Goal: Transaction & Acquisition: Purchase product/service

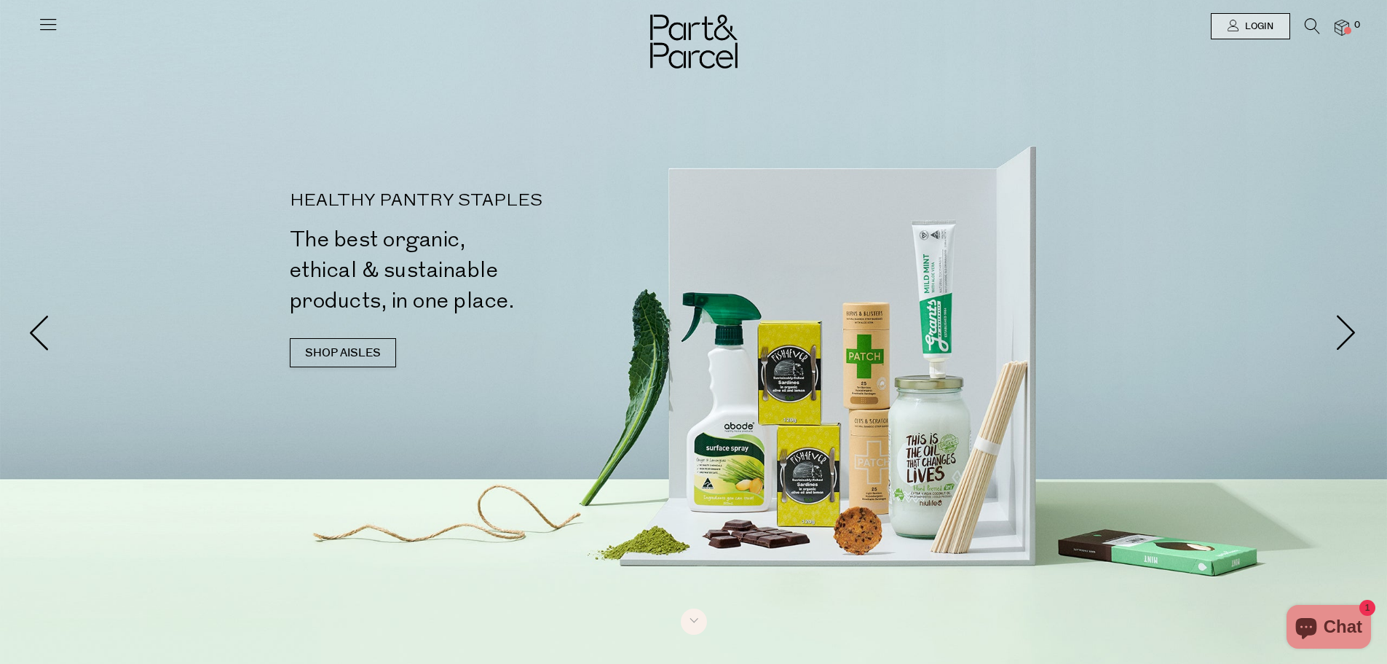
click at [39, 28] on icon at bounding box center [48, 24] width 20 height 20
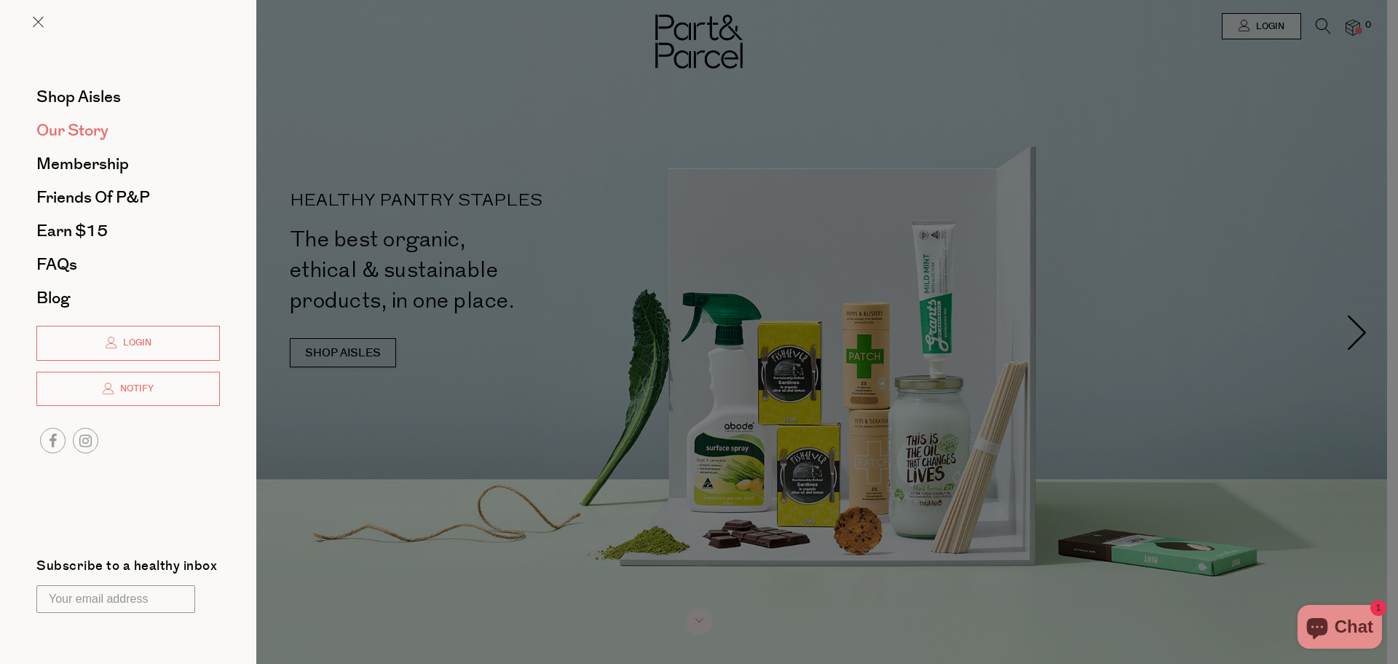
click at [74, 129] on span "Our Story" at bounding box center [72, 130] width 72 height 23
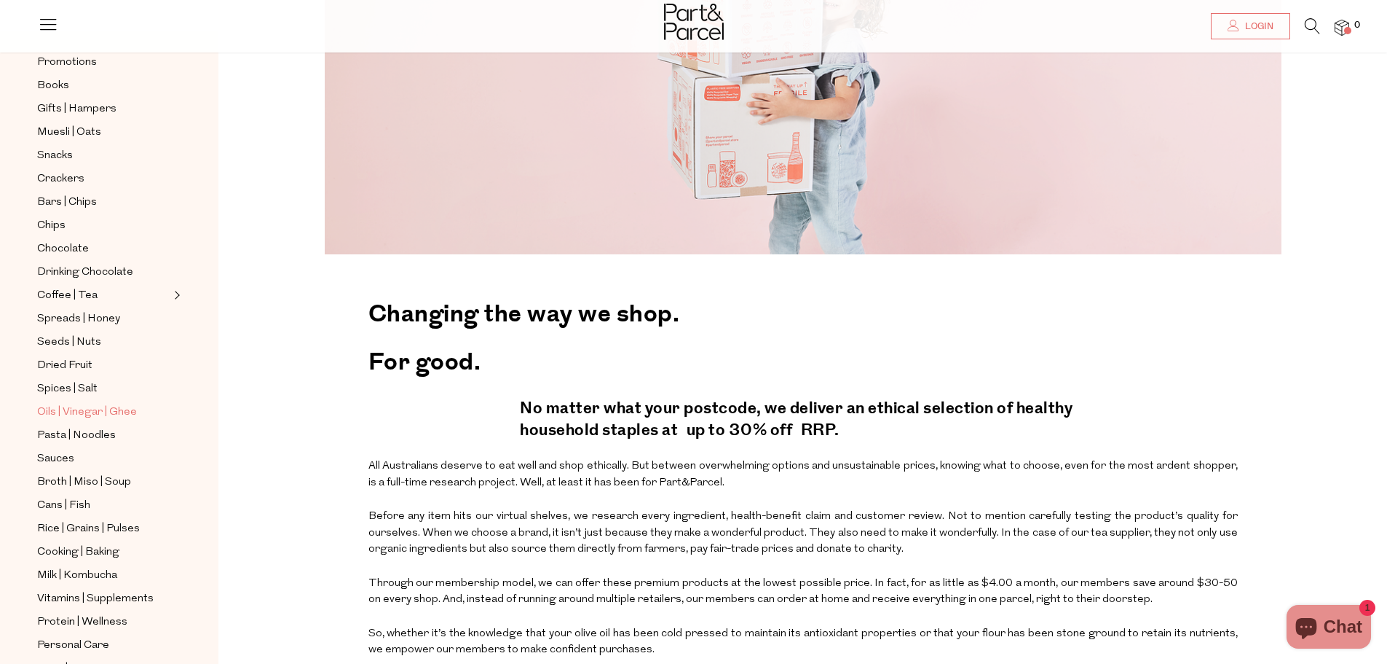
scroll to position [146, 0]
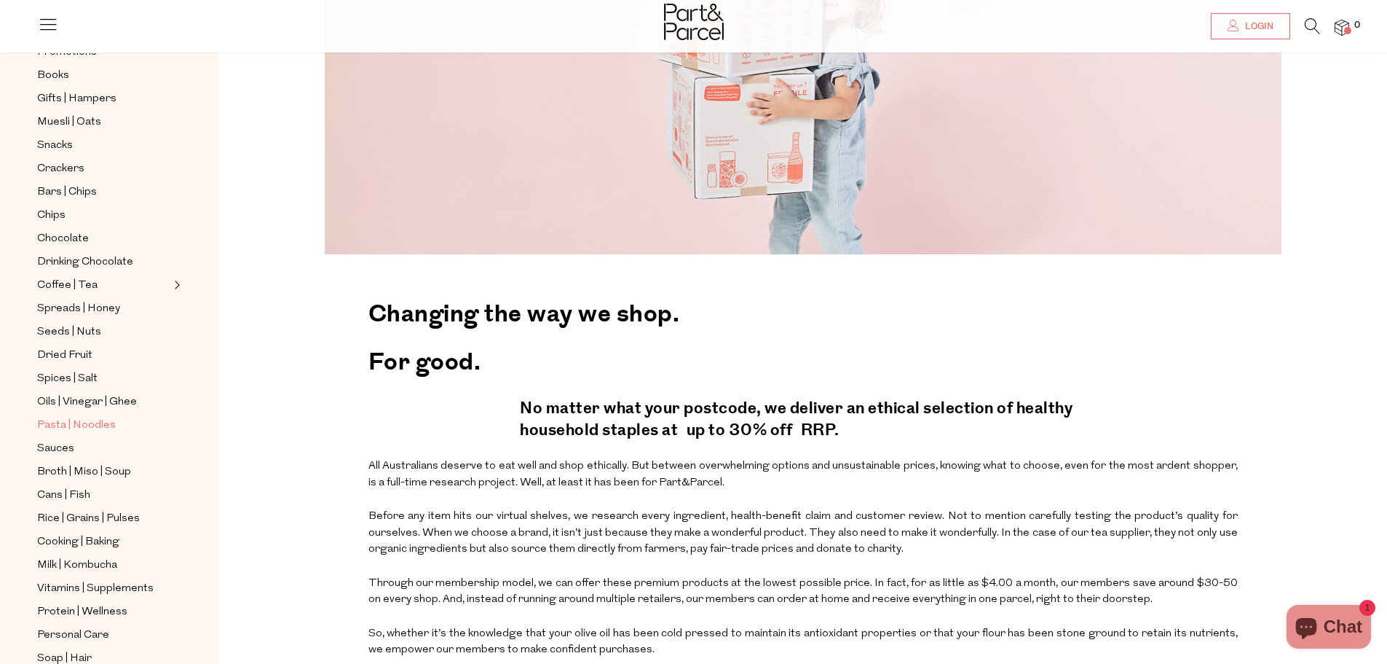
click at [93, 417] on span "Pasta | Noodles" at bounding box center [76, 425] width 79 height 17
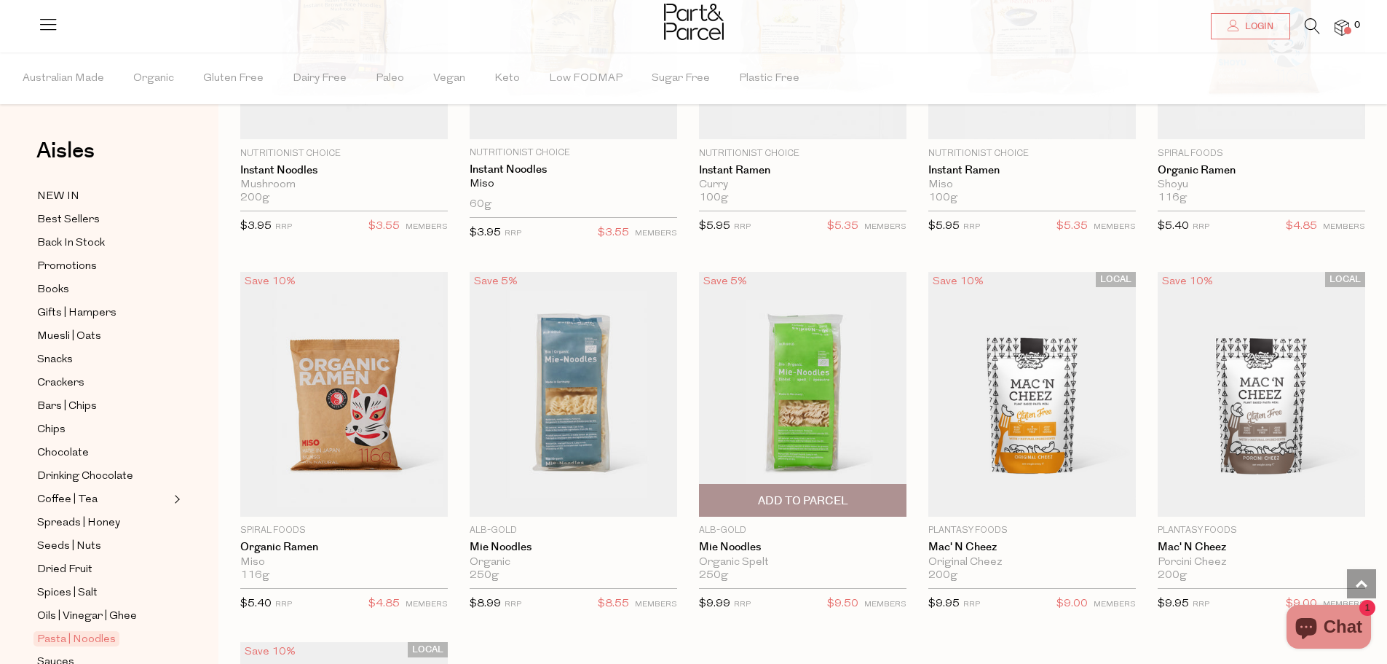
scroll to position [3833, 0]
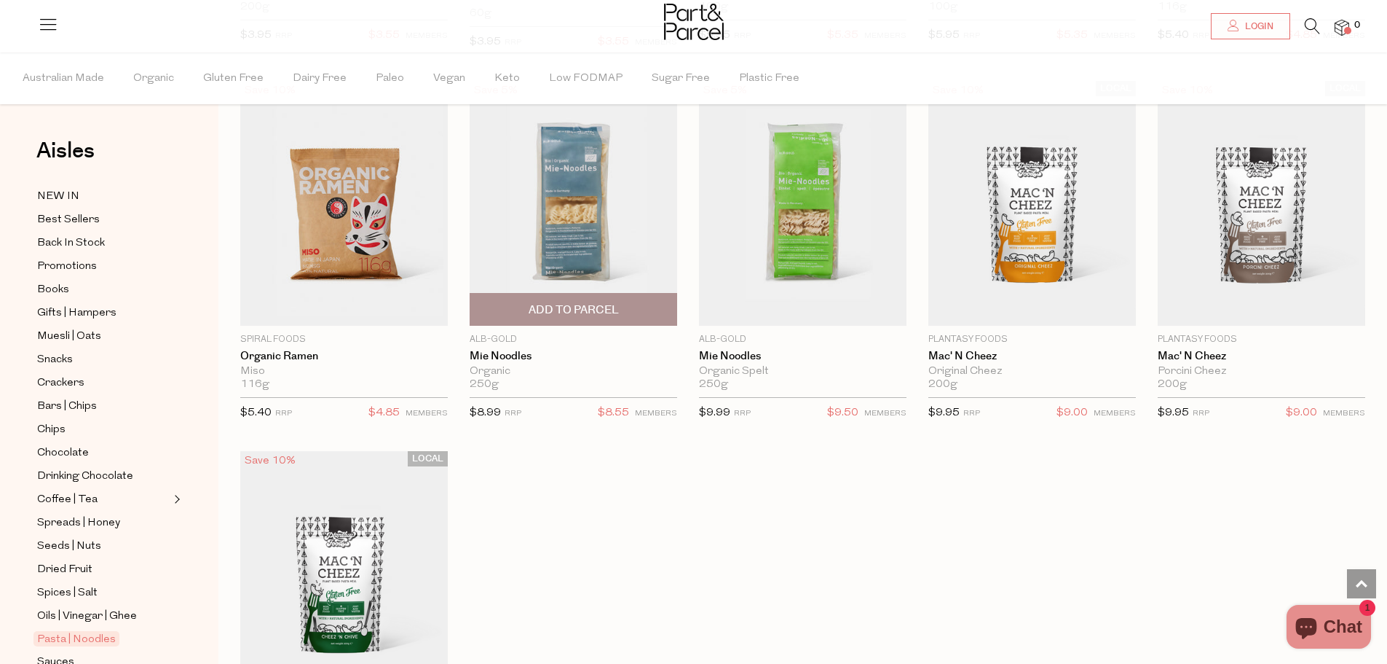
click at [573, 186] on img at bounding box center [574, 203] width 208 height 245
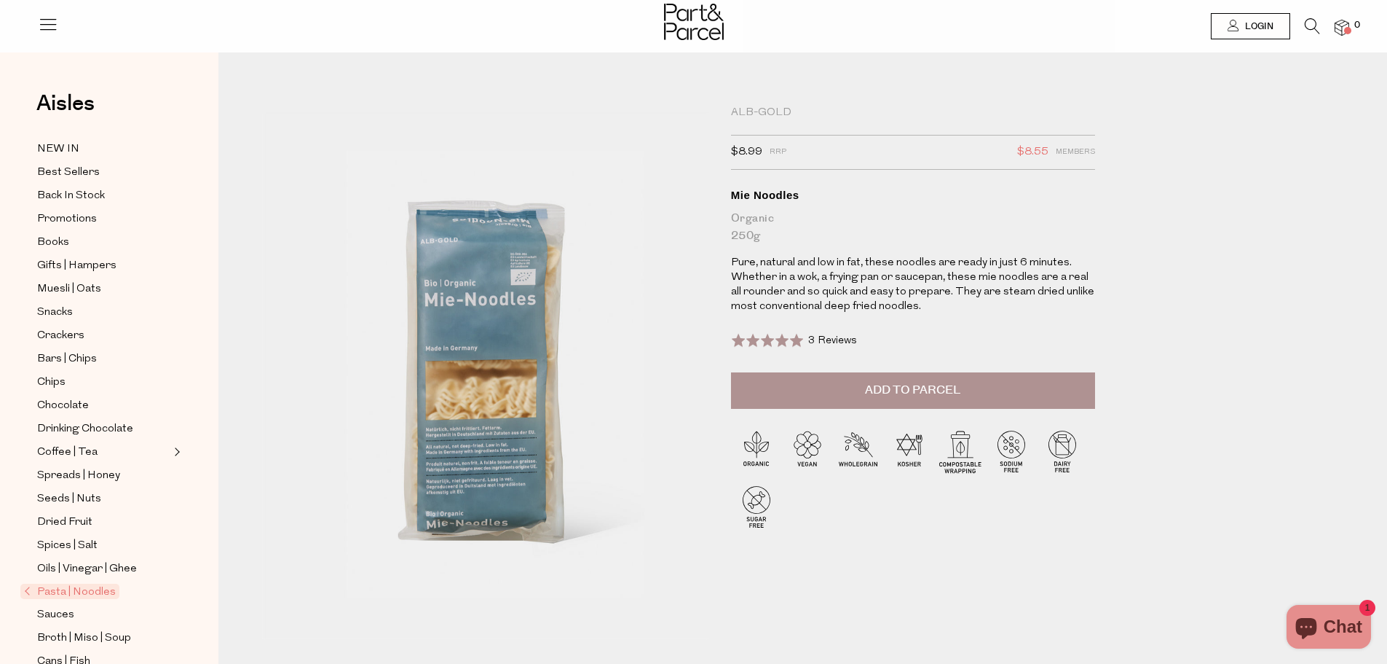
click at [483, 315] on img at bounding box center [485, 375] width 447 height 528
click at [61, 629] on span "Broth | Miso | Soup" at bounding box center [84, 637] width 94 height 17
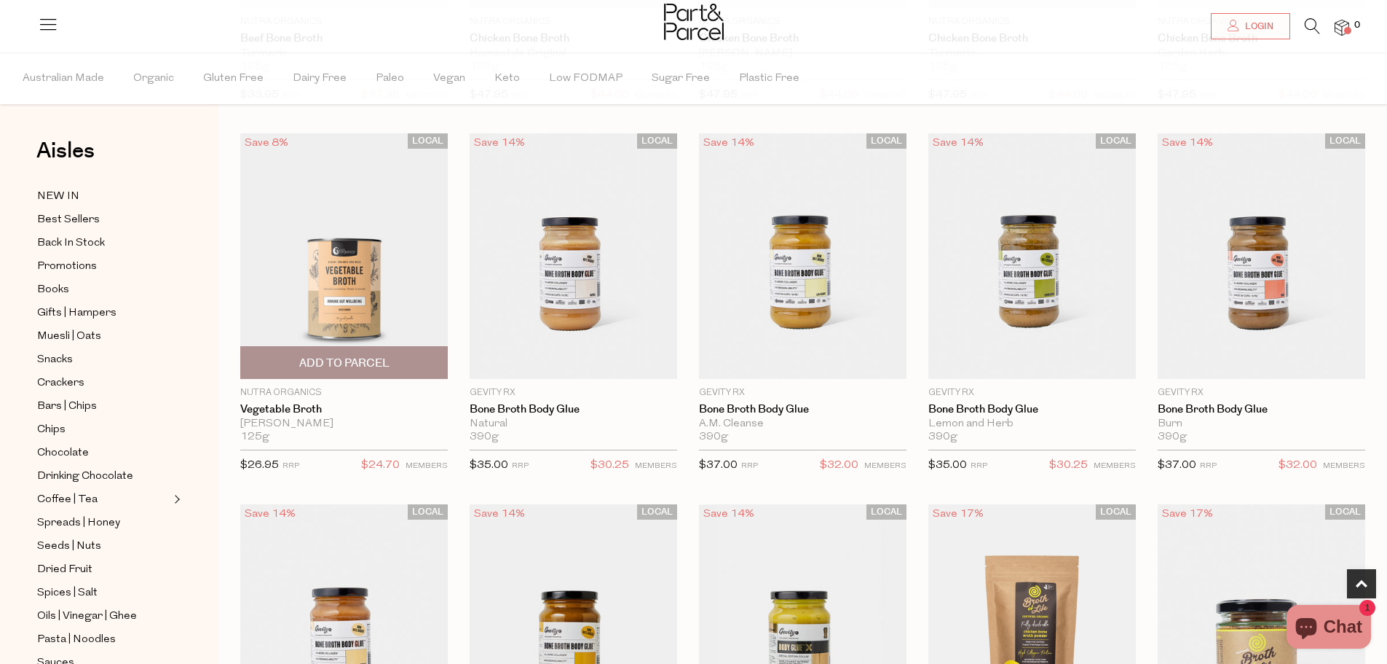
scroll to position [801, 0]
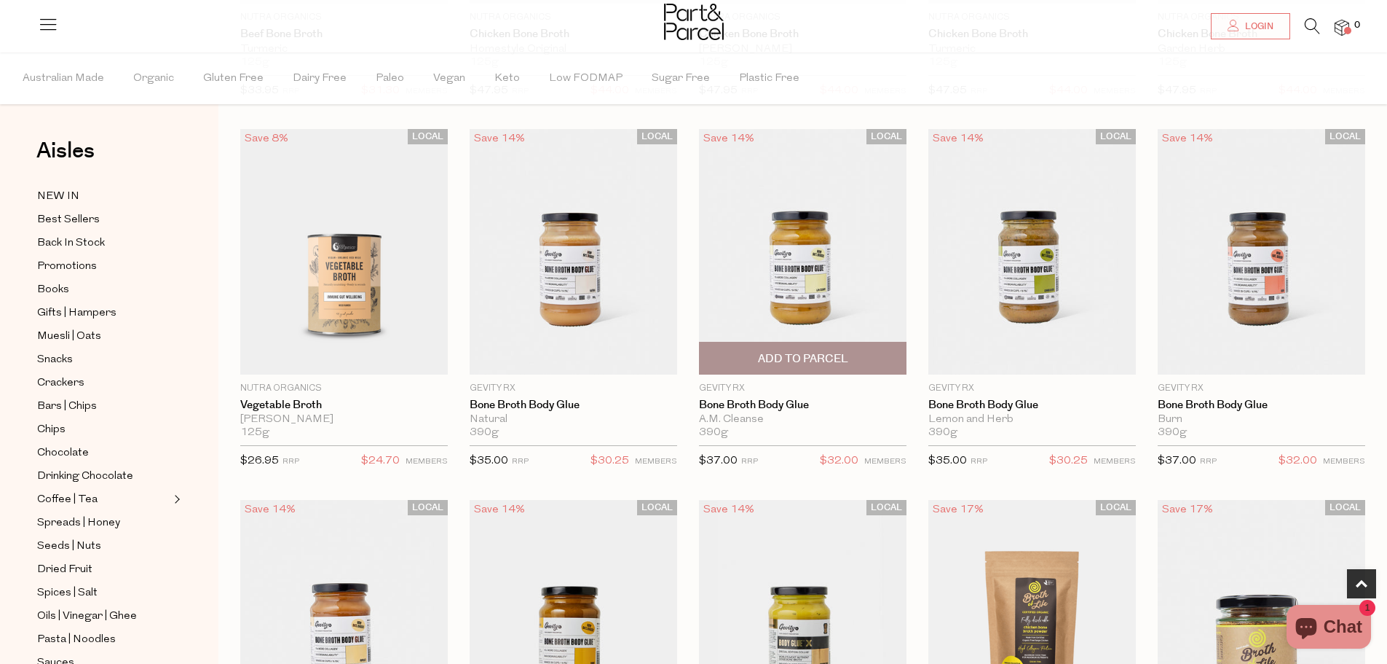
click at [730, 317] on img at bounding box center [803, 251] width 208 height 245
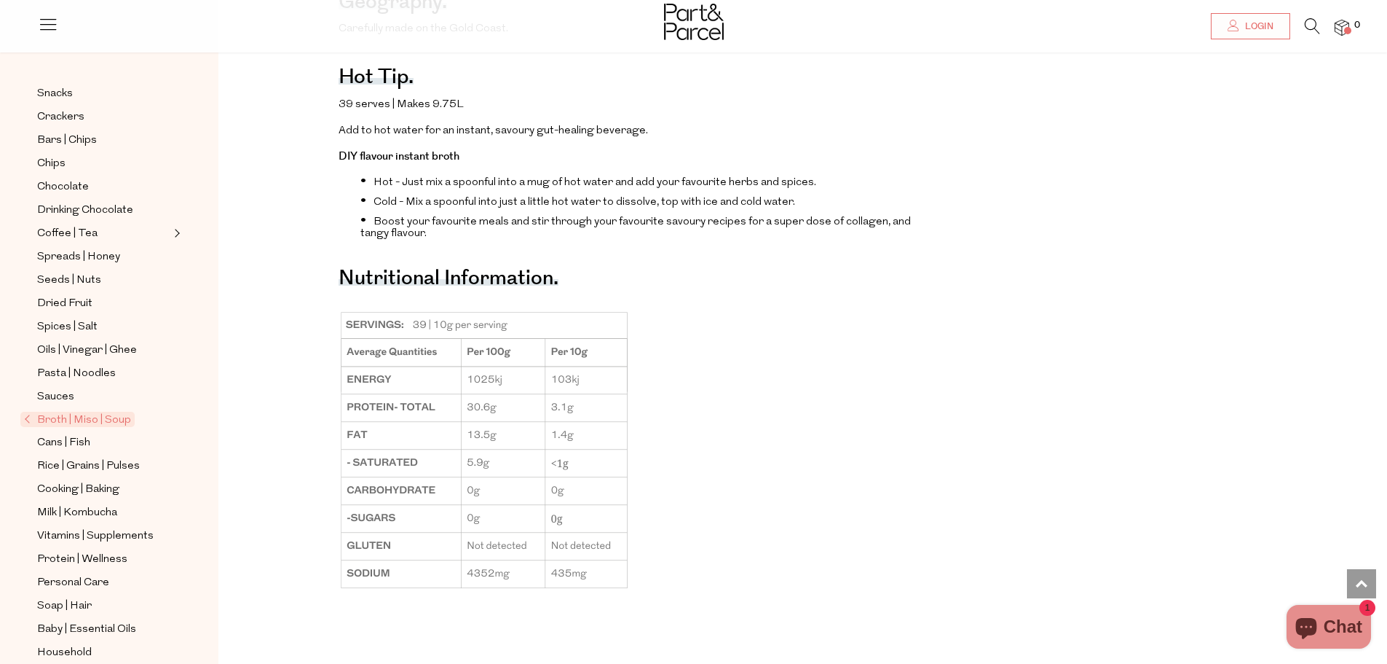
scroll to position [1238, 0]
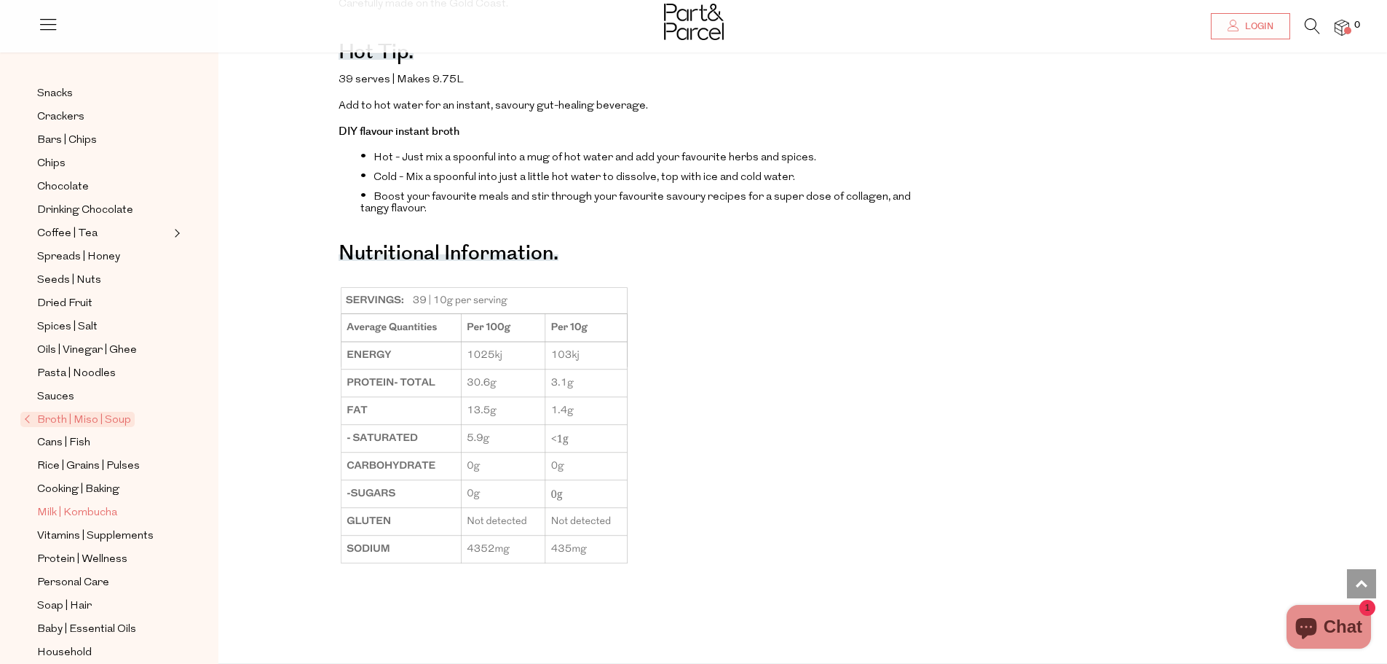
click at [78, 504] on span "Milk | Kombucha" at bounding box center [77, 512] width 80 height 17
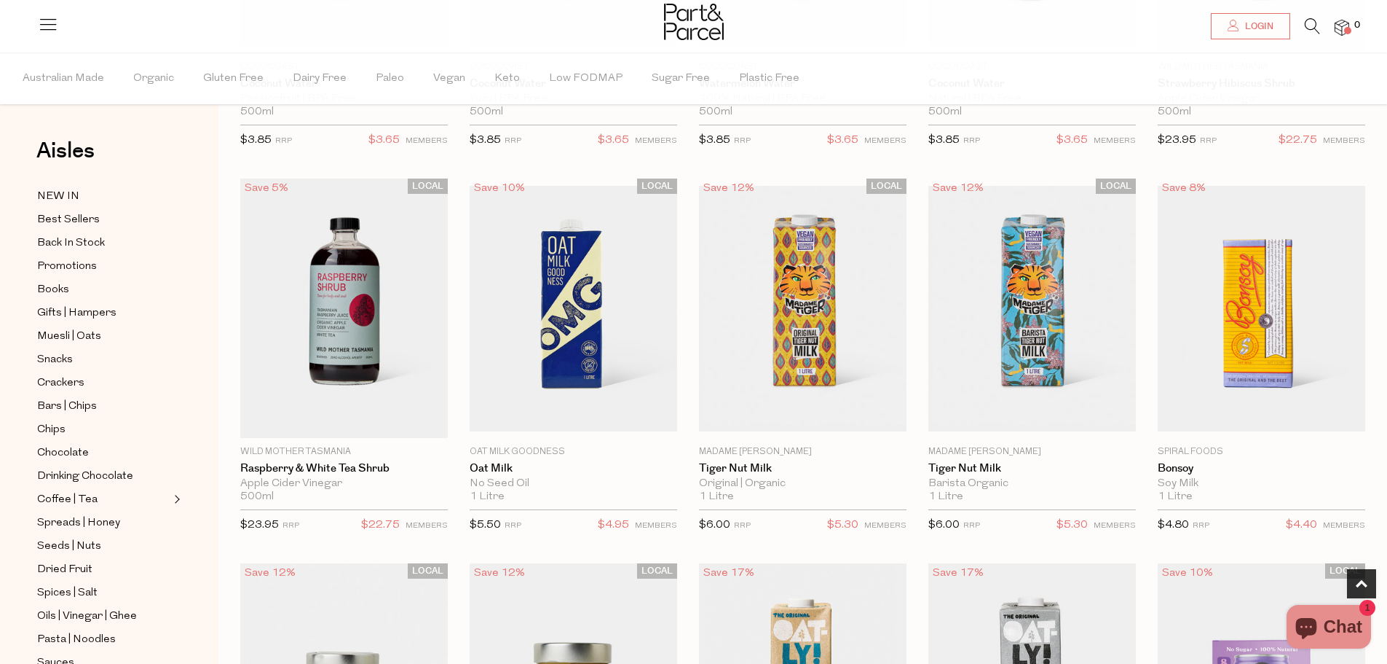
scroll to position [801, 0]
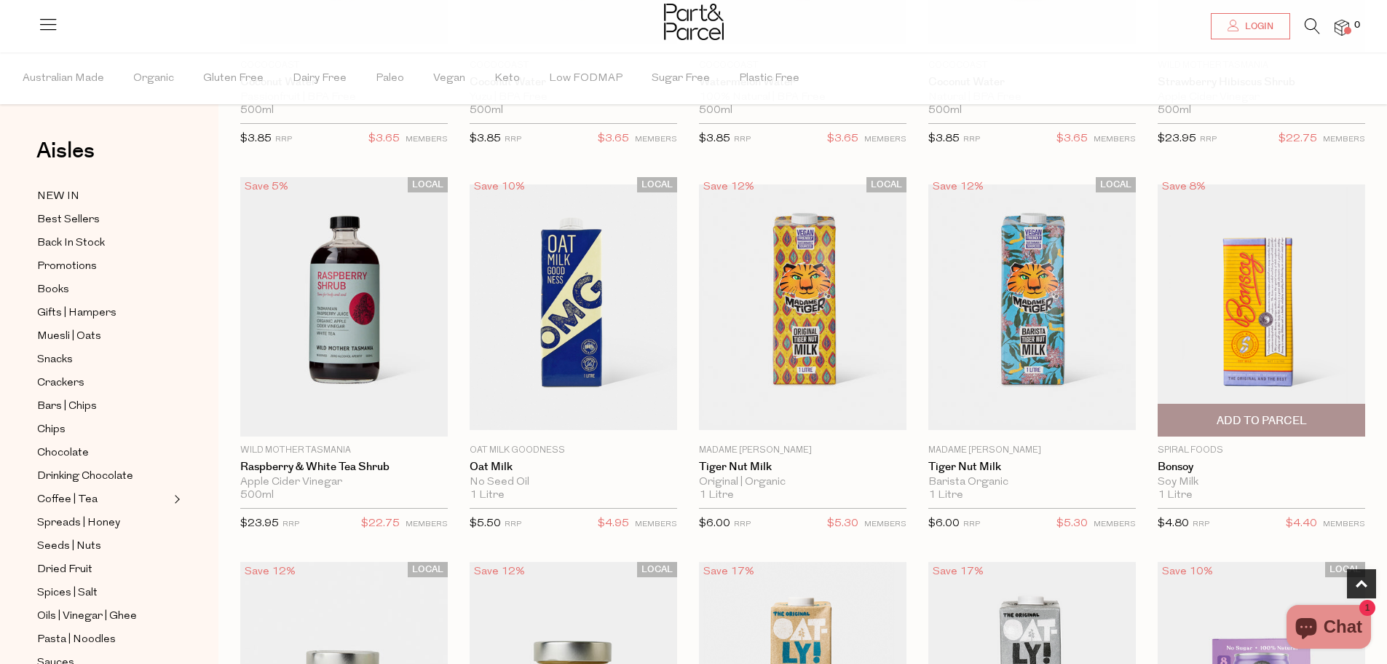
click at [1304, 422] on span "Add To Parcel" at bounding box center [1262, 420] width 90 height 15
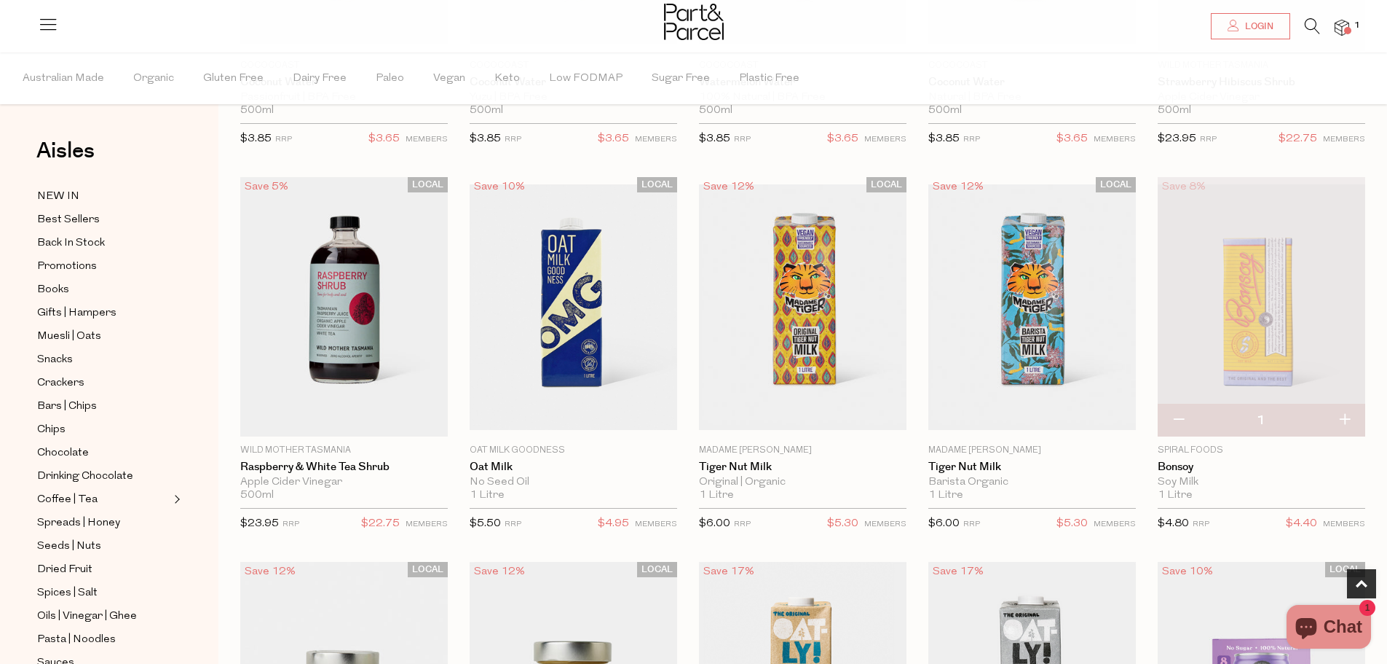
click at [1343, 417] on button "button" at bounding box center [1345, 420] width 42 height 32
type input "2"
click at [1344, 417] on button "button" at bounding box center [1345, 420] width 42 height 32
type input "3"
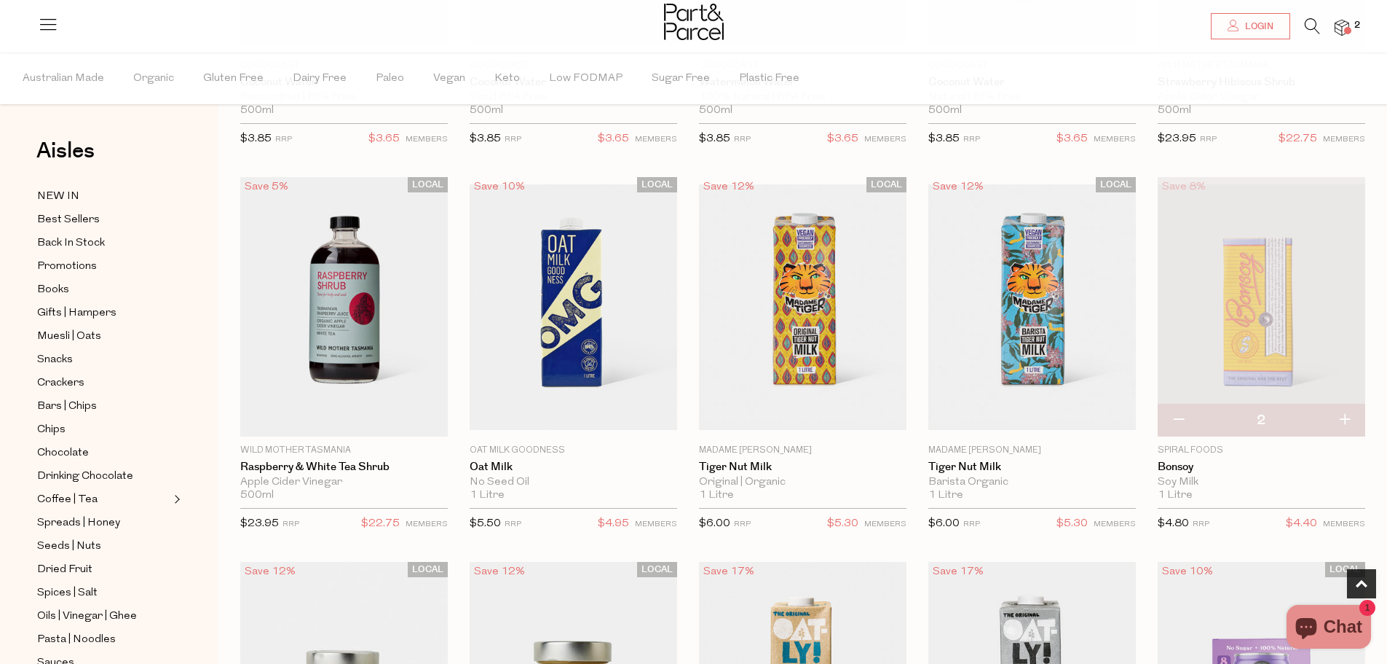
type input "3"
click at [1344, 417] on button "button" at bounding box center [1345, 420] width 42 height 32
type input "4"
click at [1344, 417] on button "button" at bounding box center [1345, 420] width 42 height 32
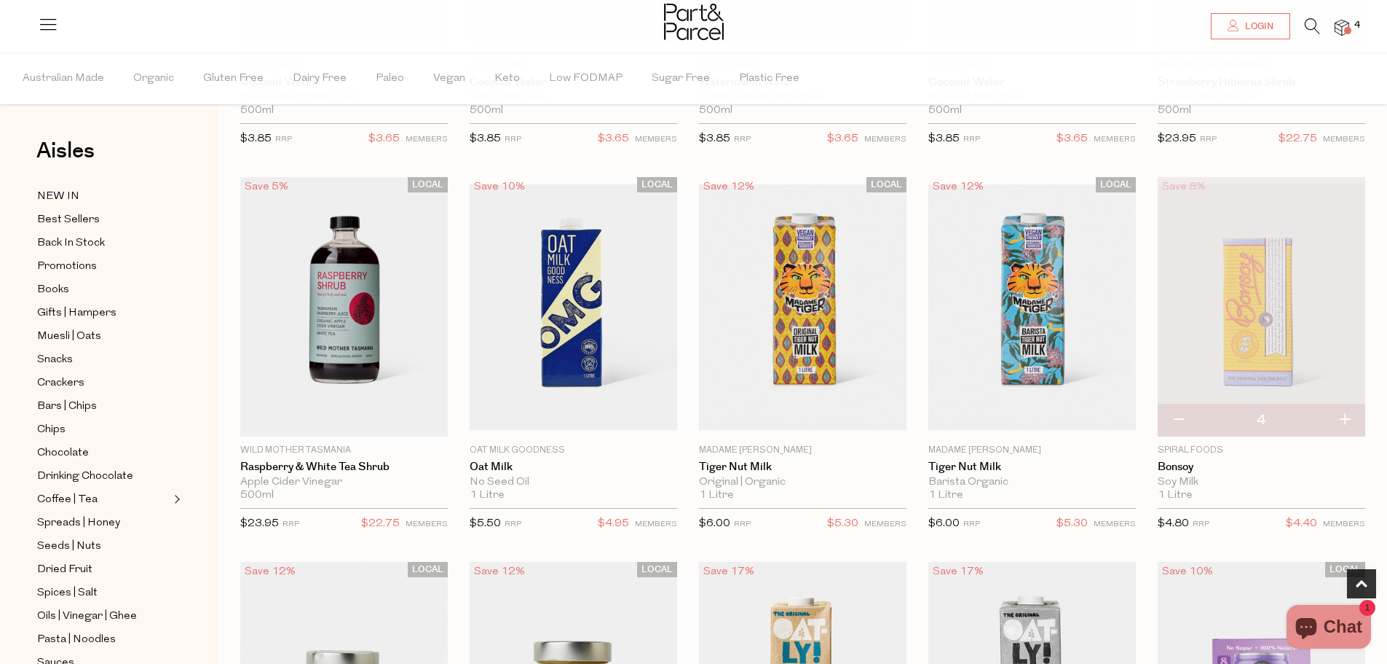
type input "5"
click at [1344, 417] on button "button" at bounding box center [1345, 420] width 42 height 32
type input "6"
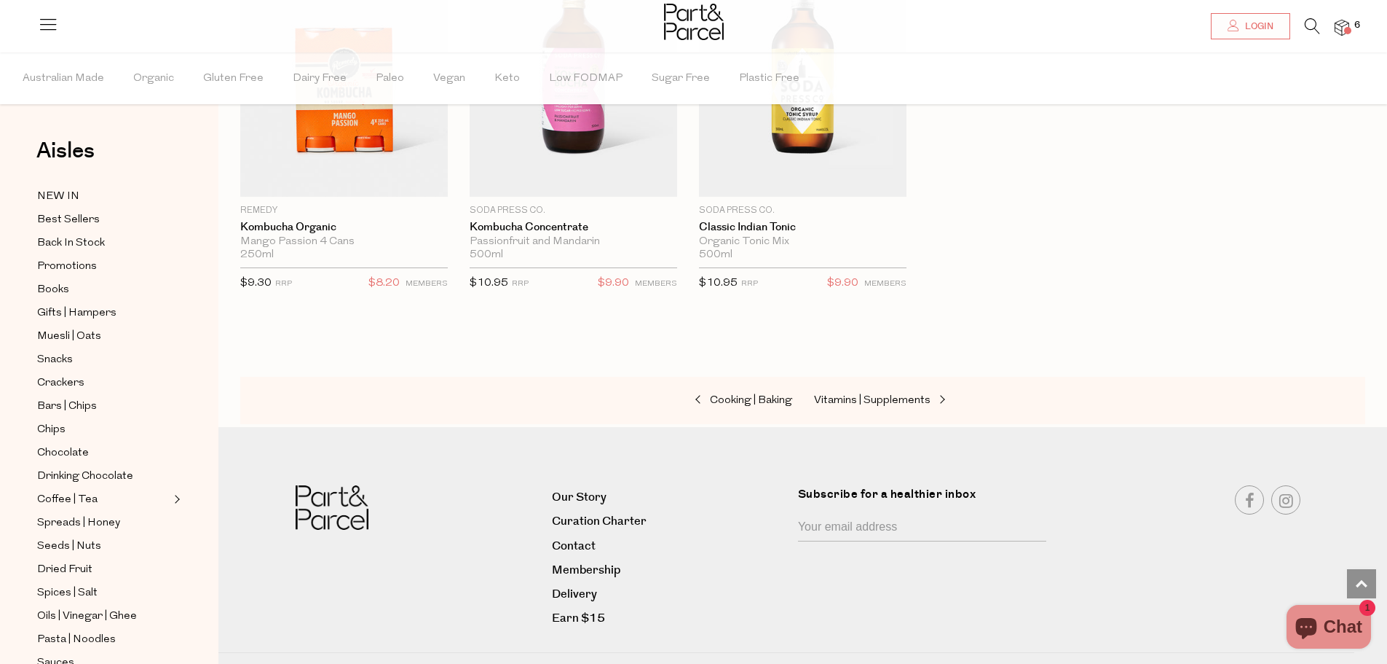
scroll to position [2547, 0]
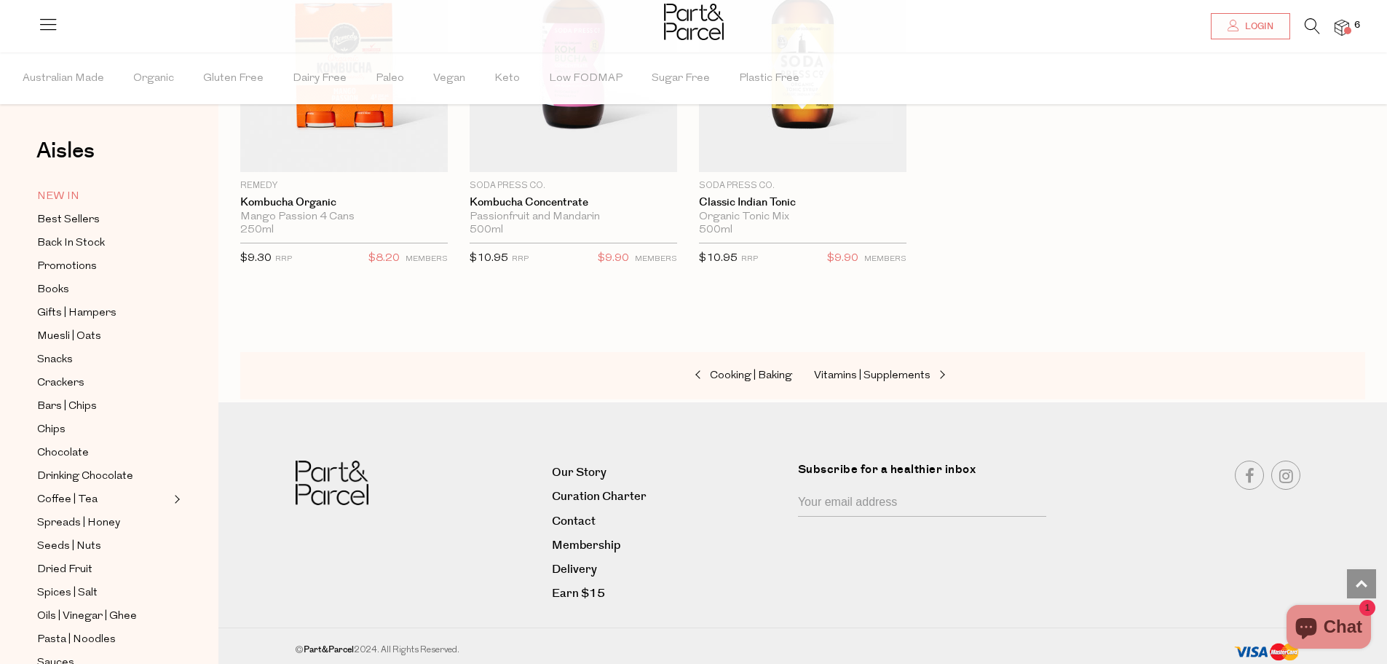
click at [59, 189] on span "NEW IN" at bounding box center [58, 196] width 42 height 17
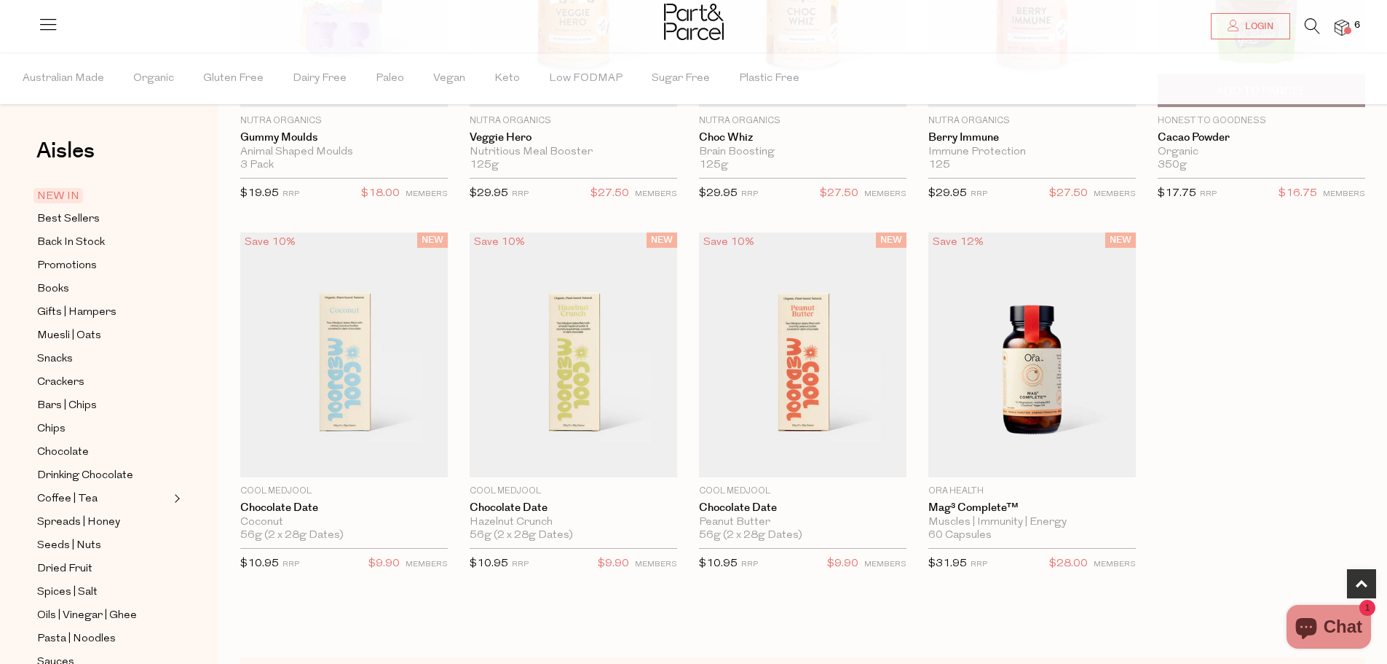
scroll to position [809, 0]
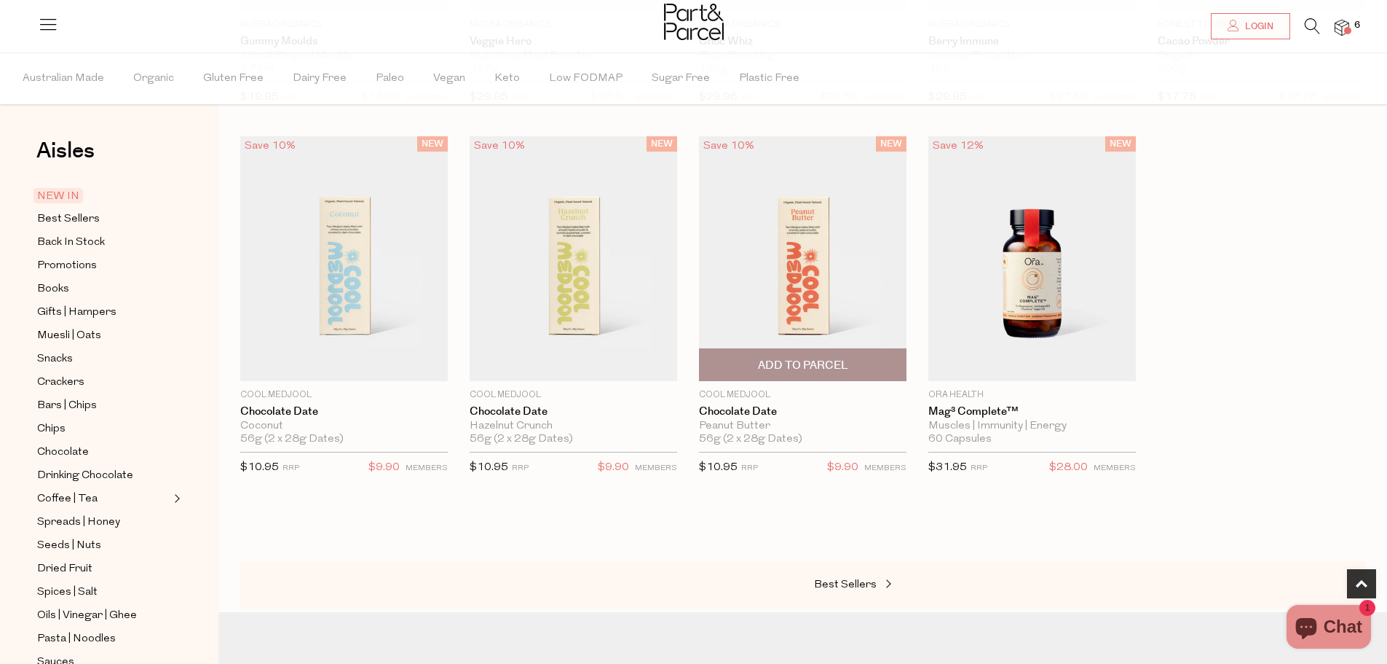
click at [791, 239] on img at bounding box center [803, 257] width 208 height 245
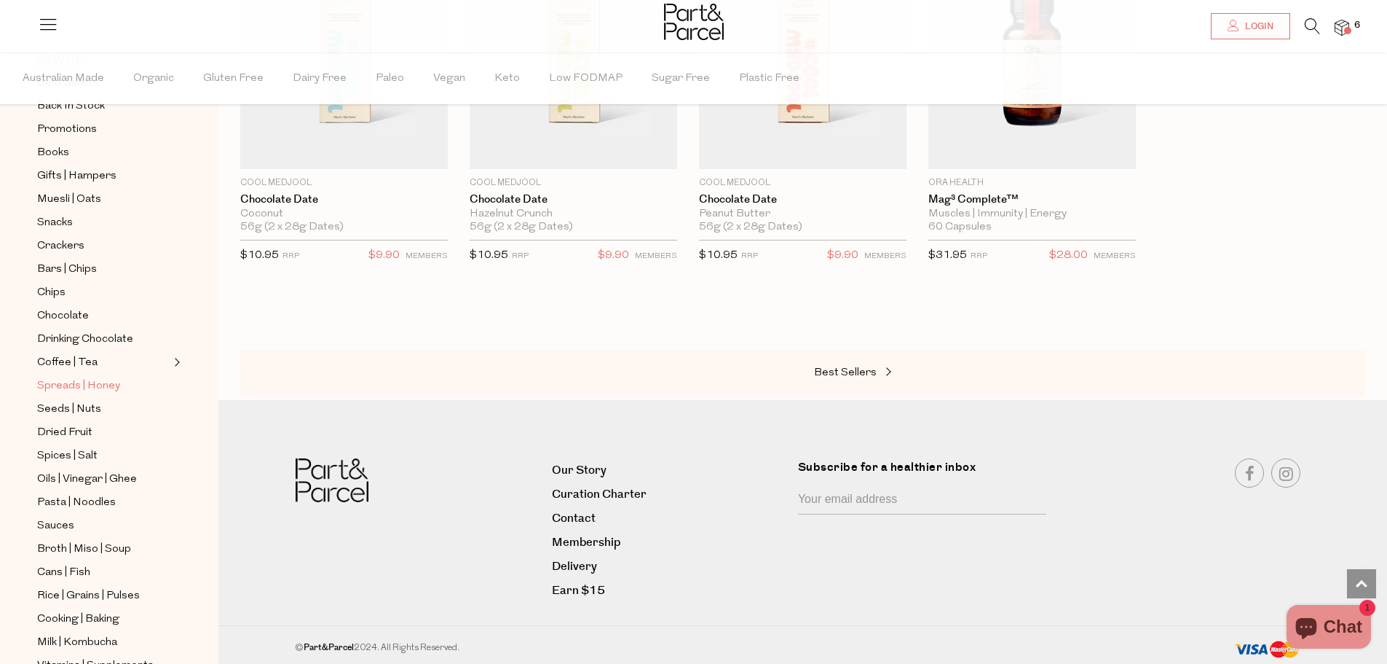
scroll to position [146, 0]
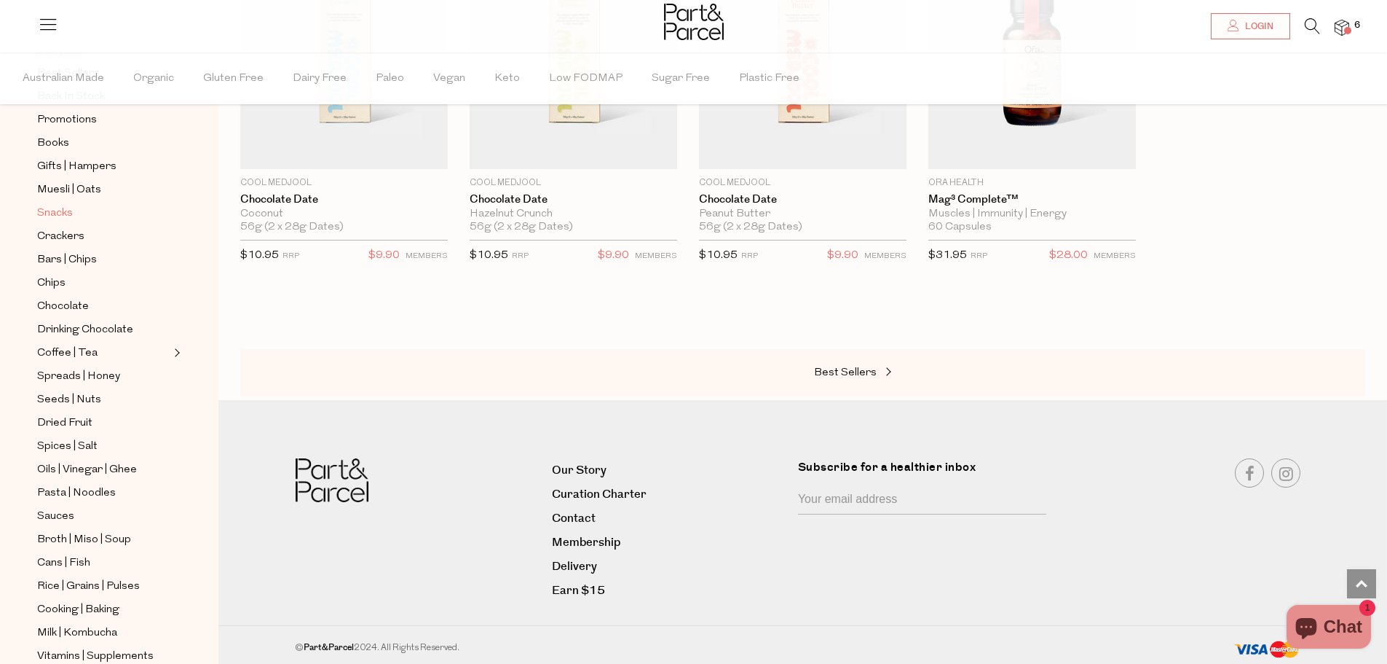
click at [49, 205] on span "Snacks" at bounding box center [55, 213] width 36 height 17
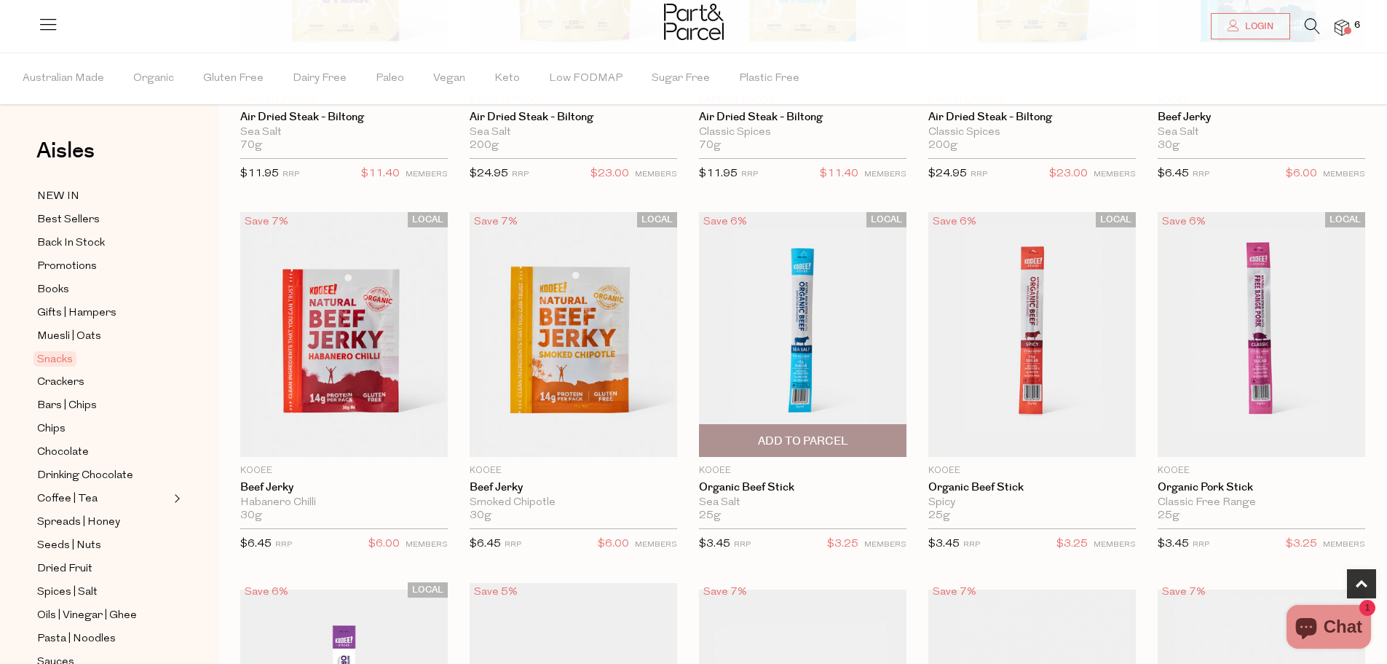
scroll to position [437, 0]
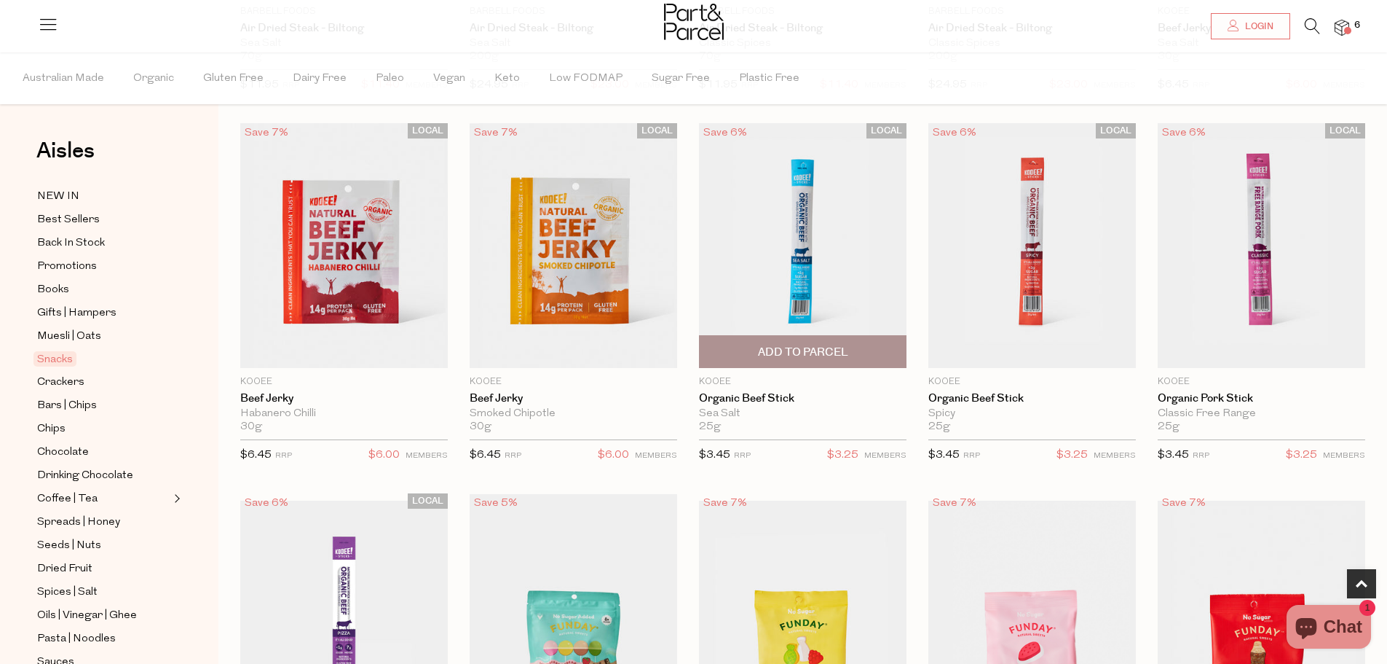
click at [856, 341] on span "Add To Parcel" at bounding box center [803, 351] width 199 height 31
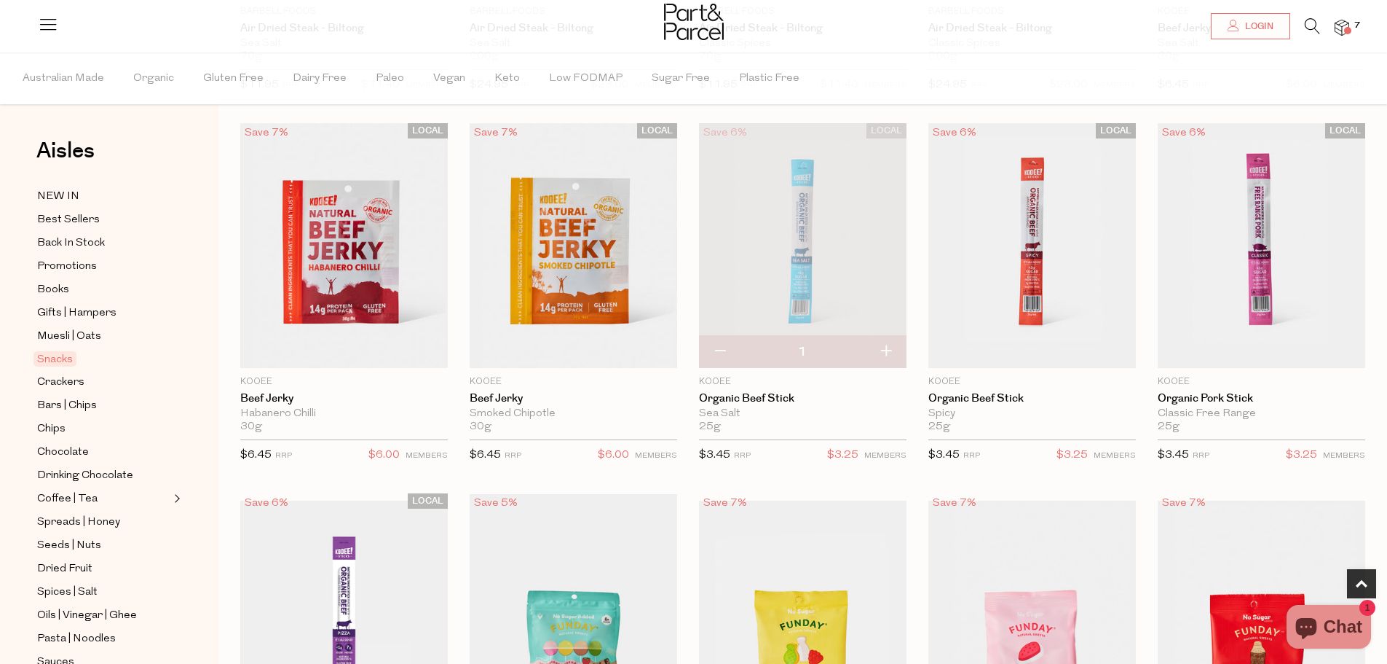
click at [888, 356] on button "button" at bounding box center [886, 352] width 42 height 32
type input "2"
click at [888, 356] on button "button" at bounding box center [886, 352] width 42 height 32
type input "3"
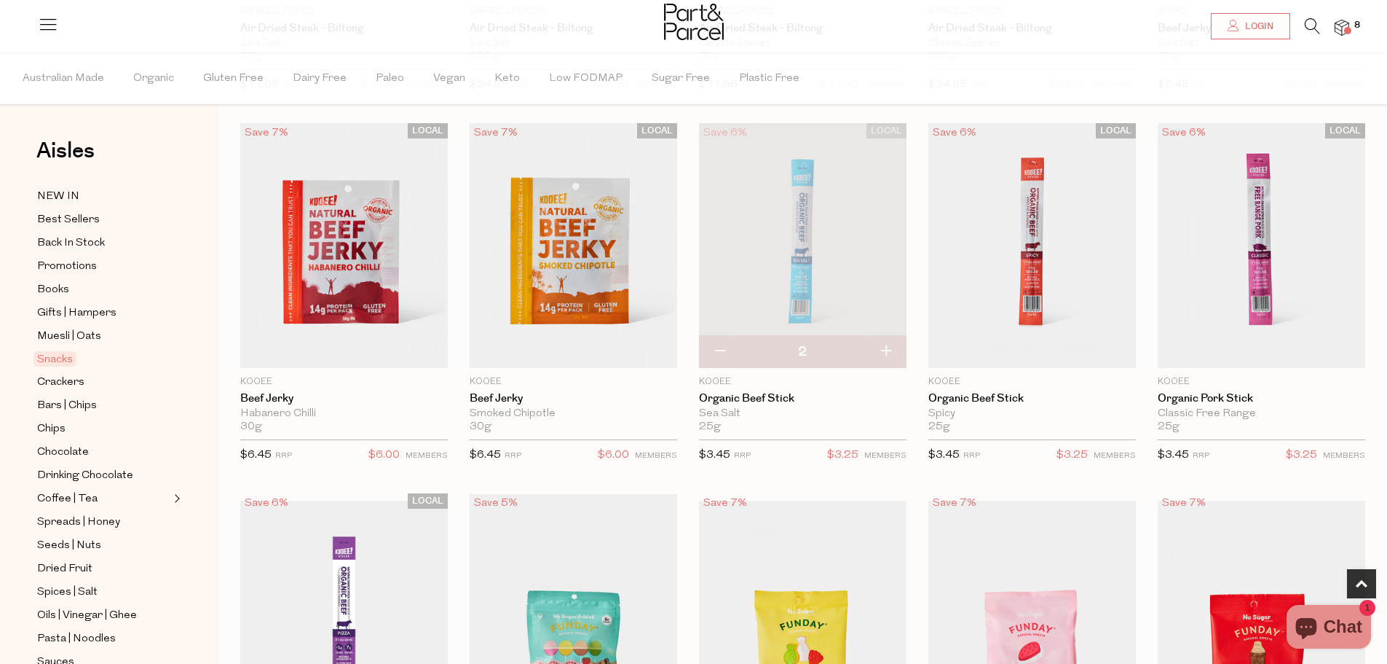
type input "3"
click at [886, 350] on button "button" at bounding box center [886, 352] width 42 height 32
type input "4"
click at [1252, 357] on span "Add To Parcel" at bounding box center [1262, 352] width 90 height 15
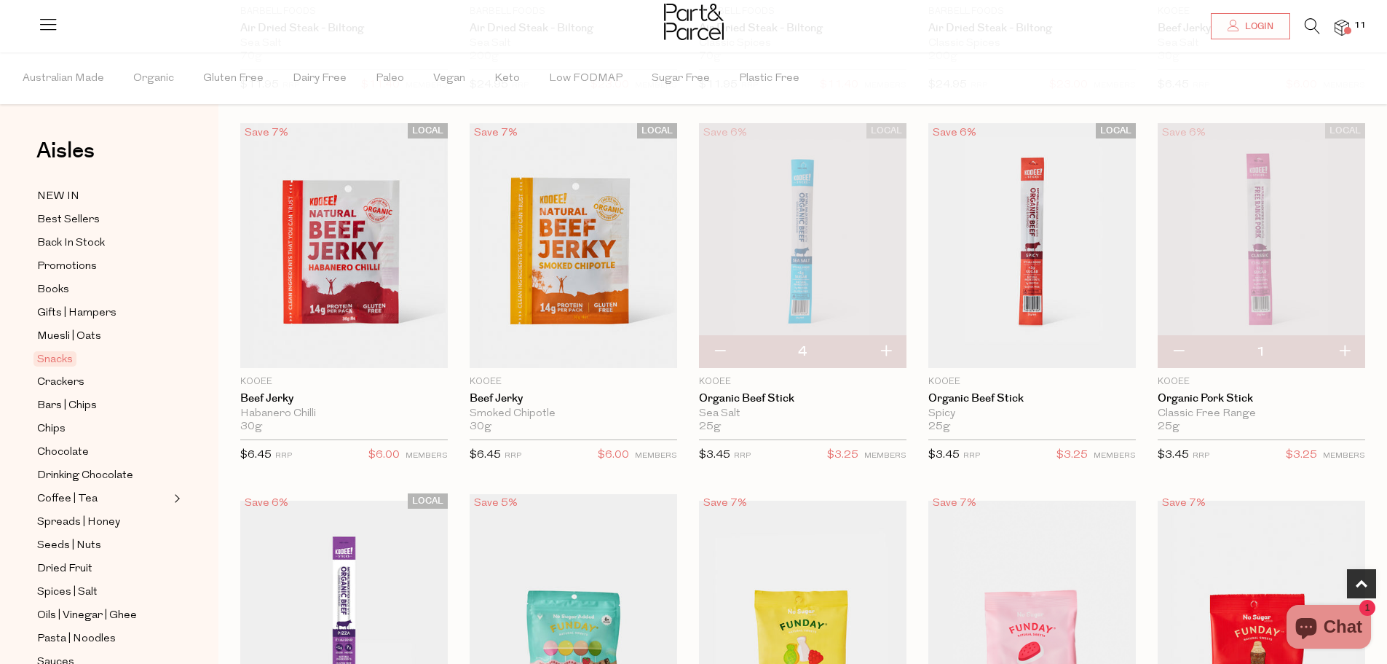
click at [1359, 350] on button "button" at bounding box center [1345, 352] width 42 height 32
type input "2"
click at [1348, 345] on button "button" at bounding box center [1345, 352] width 42 height 32
type input "3"
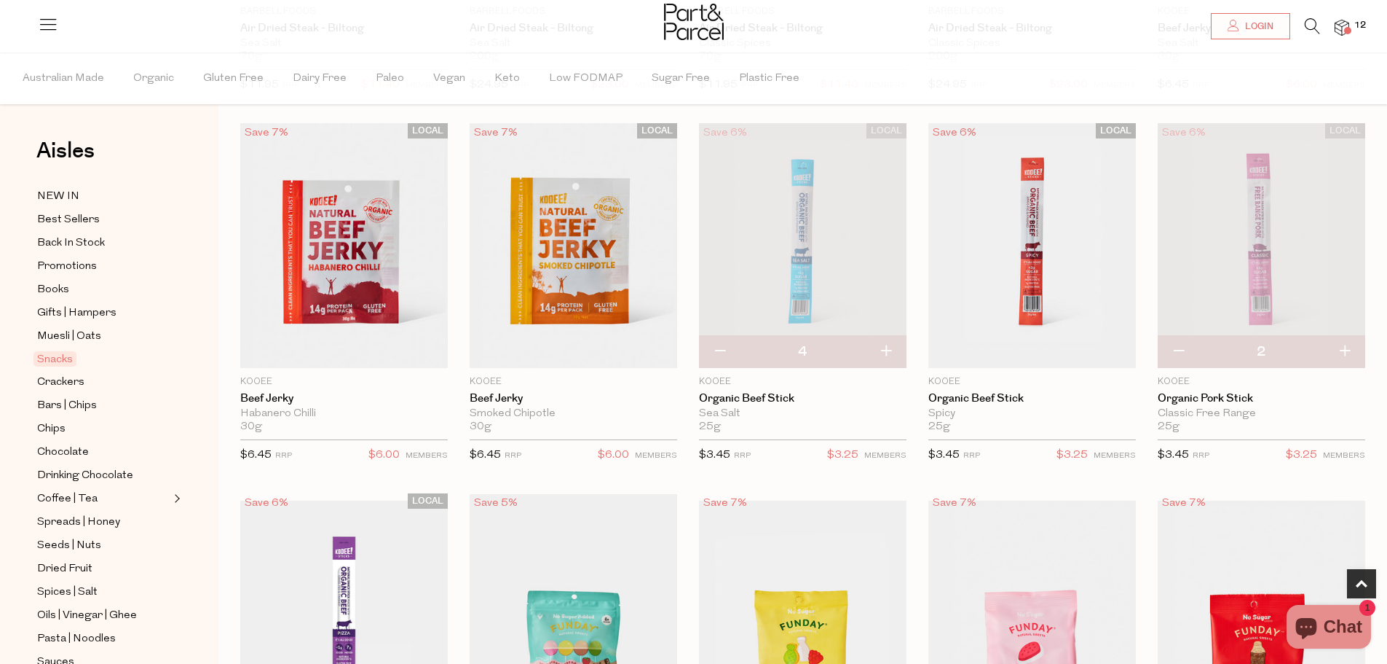
type input "3"
click at [1340, 353] on button "button" at bounding box center [1345, 352] width 42 height 32
type input "4"
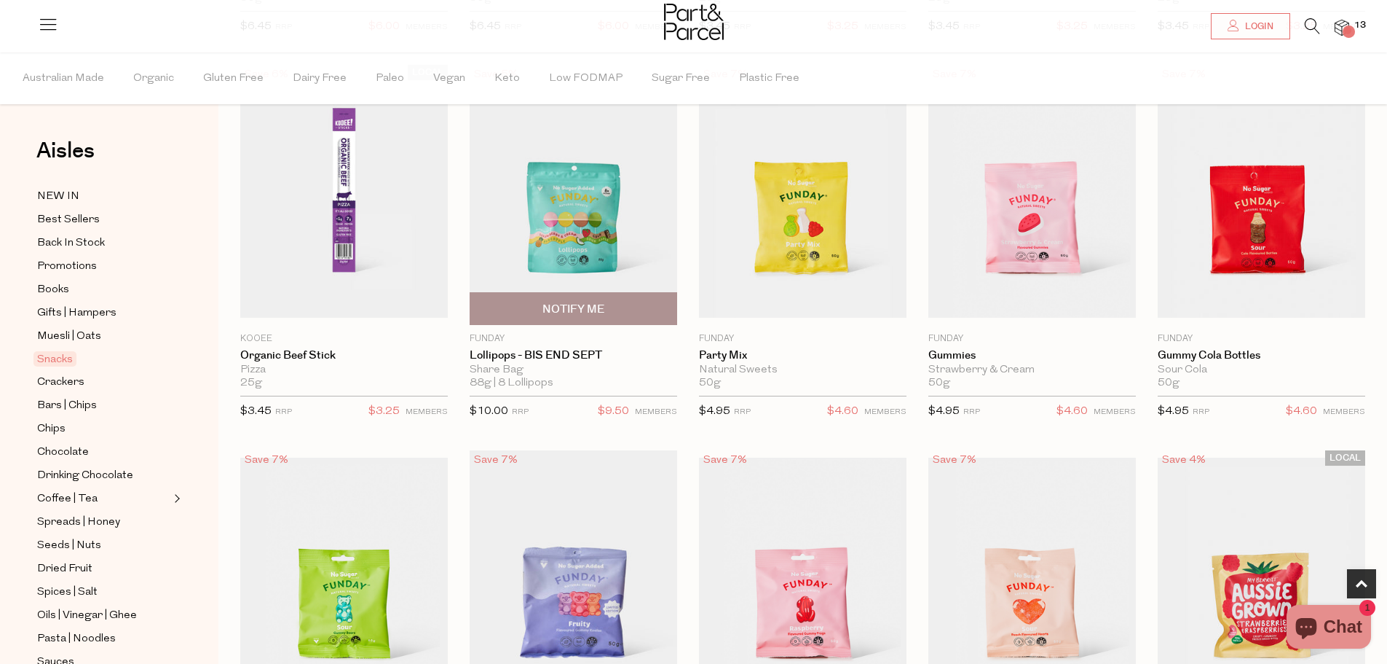
scroll to position [874, 0]
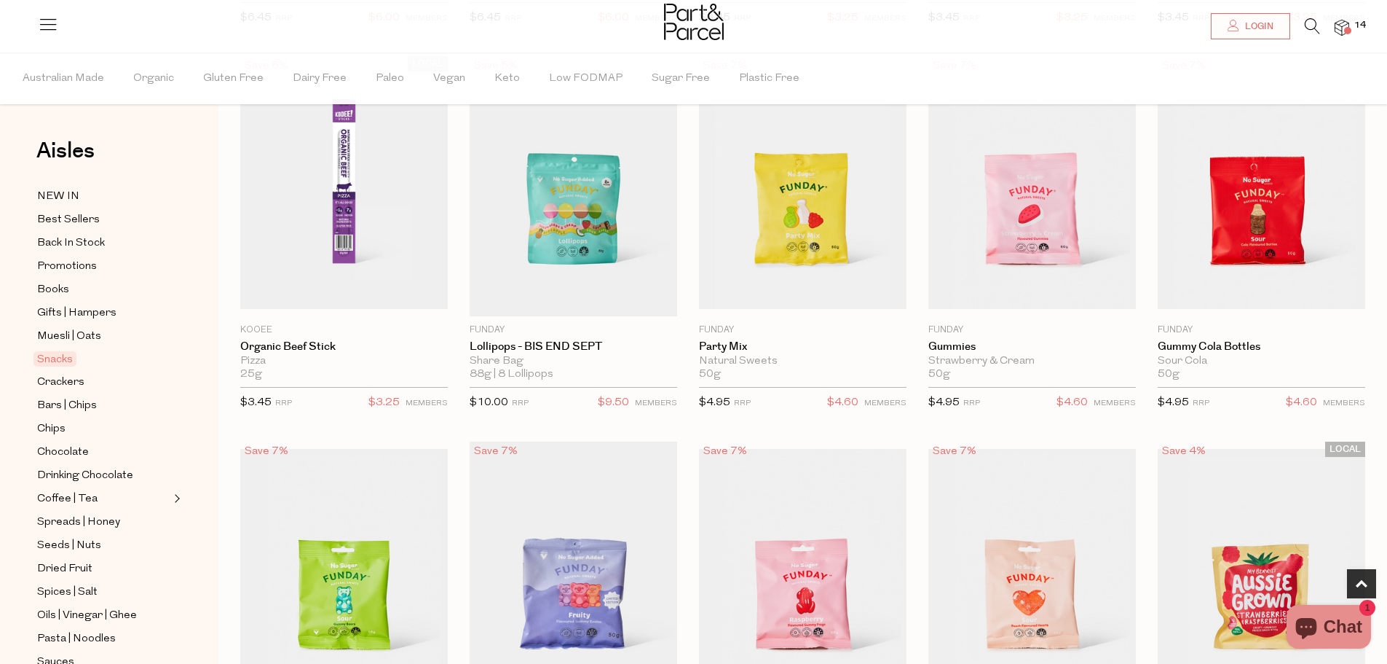
click at [642, 293] on span "Notify Me" at bounding box center [573, 306] width 199 height 31
type input "Notify when available"
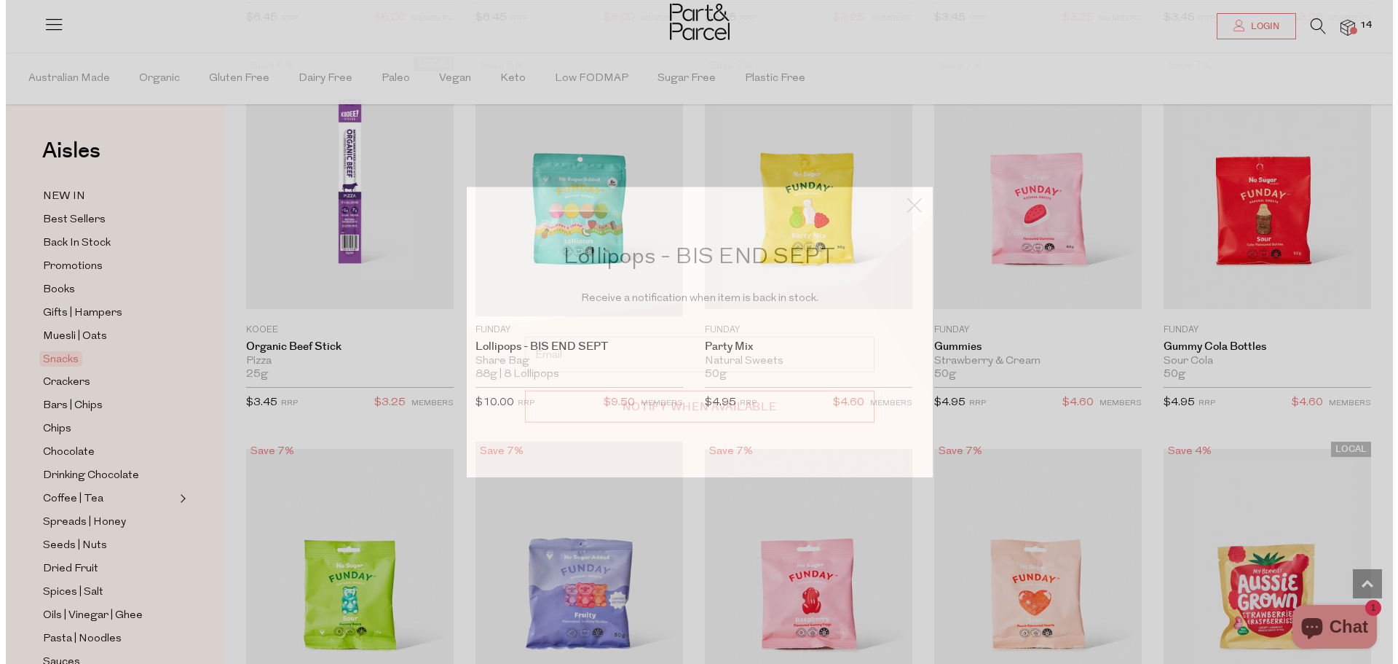
scroll to position [879, 0]
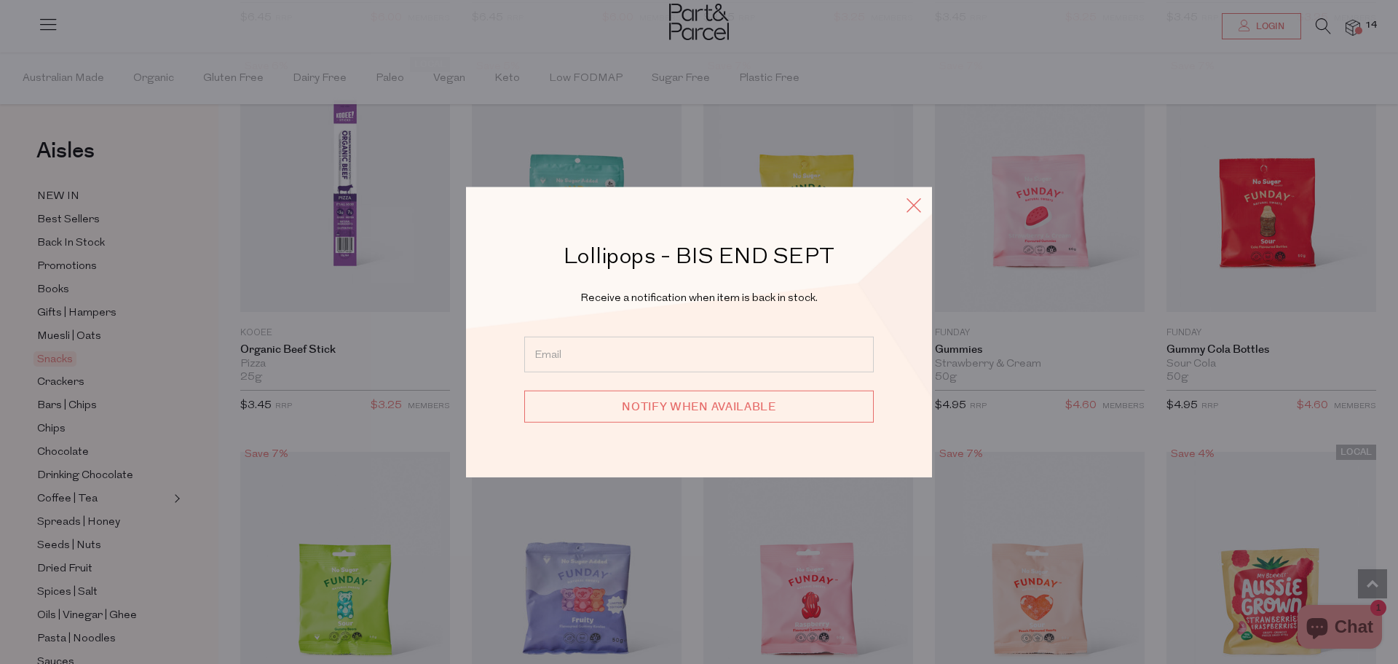
drag, startPoint x: 913, startPoint y: 208, endPoint x: 905, endPoint y: 213, distance: 9.1
click at [913, 208] on icon at bounding box center [914, 204] width 22 height 21
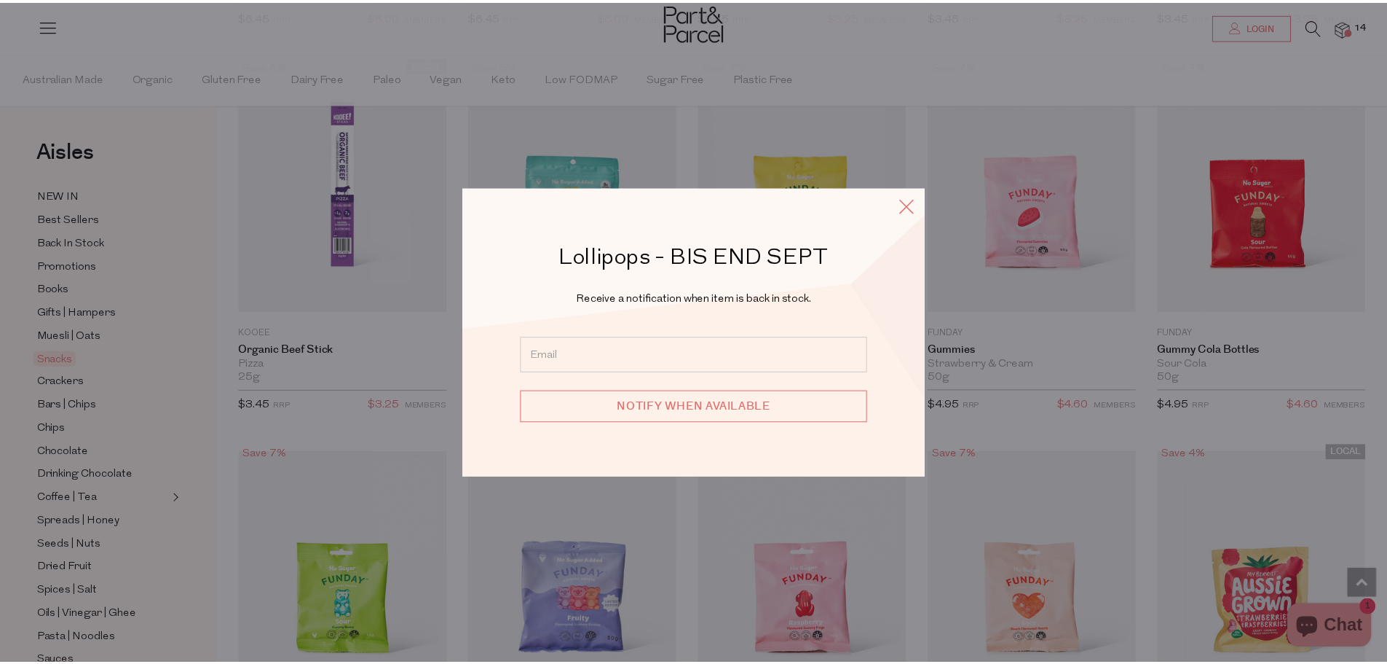
scroll to position [874, 0]
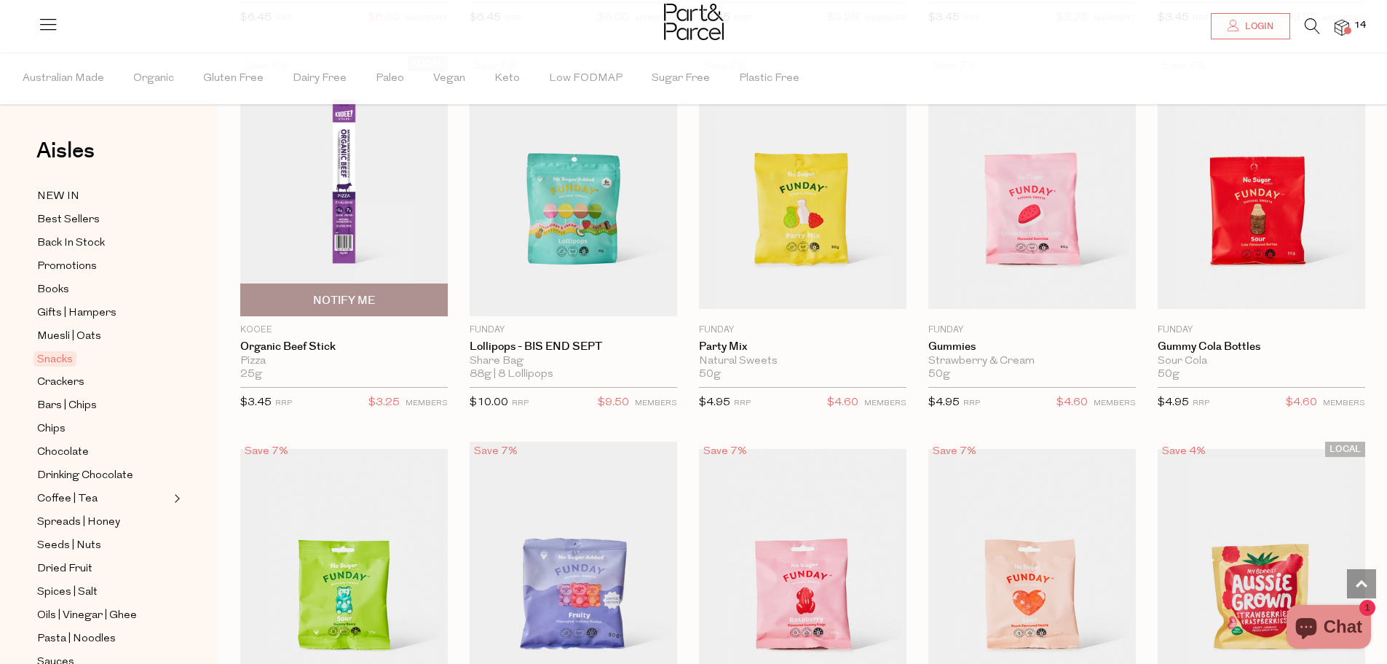
click at [342, 285] on span "Notify Me" at bounding box center [344, 299] width 199 height 31
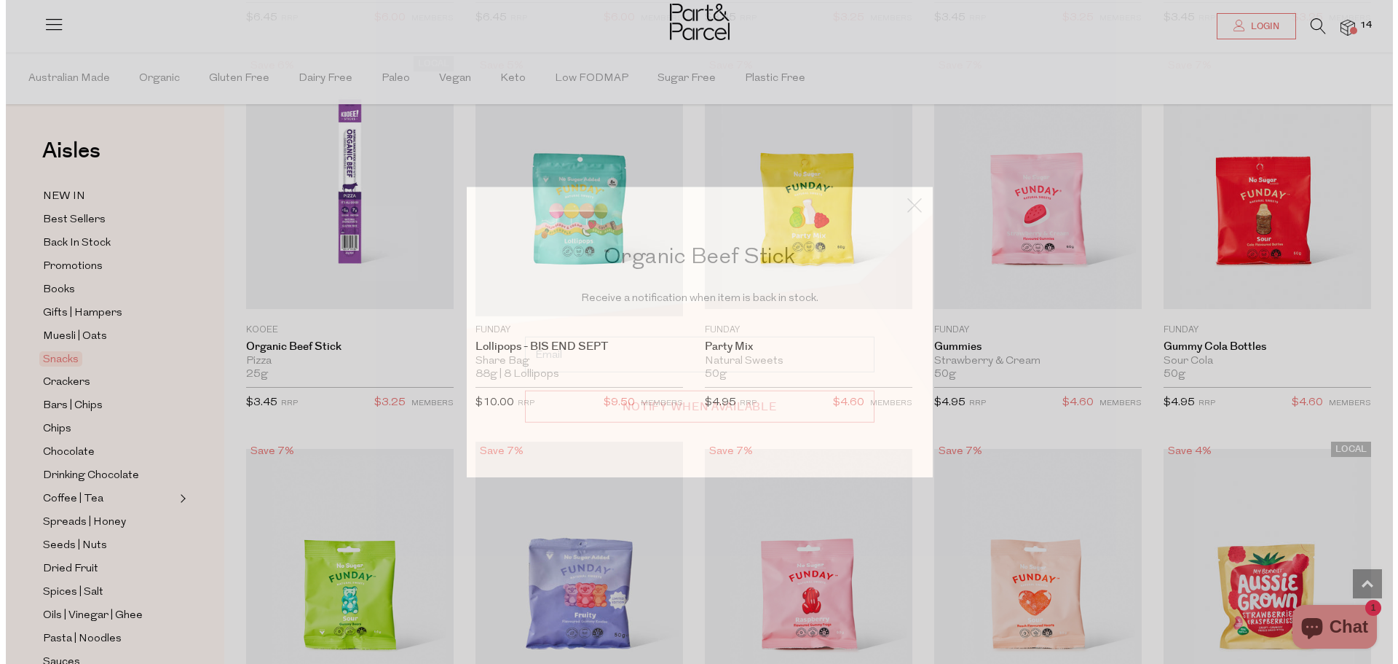
scroll to position [879, 0]
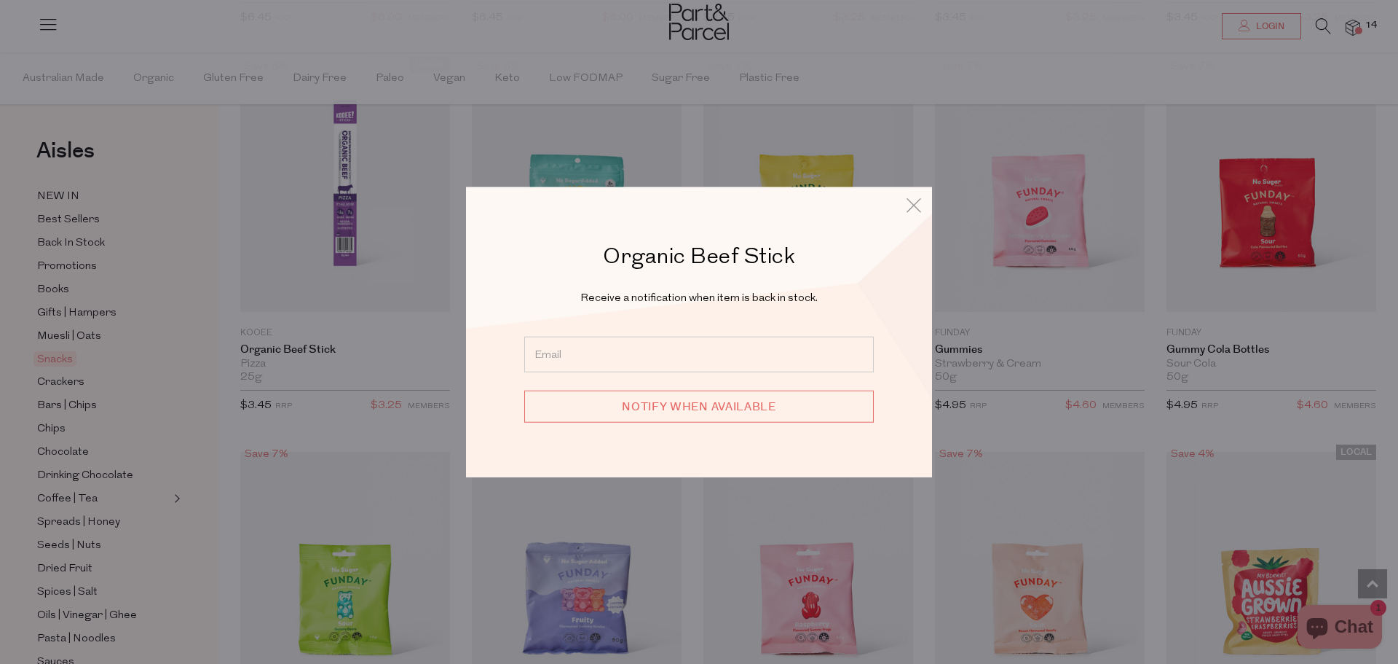
click at [390, 317] on div "Organic Beef Stick Receive a notification when item is back in stock. Notify wh…" at bounding box center [699, 332] width 852 height 664
drag, startPoint x: 926, startPoint y: 208, endPoint x: 920, endPoint y: 212, distance: 7.5
click at [924, 210] on div "Organic Beef Stick Receive a notification when item is back in stock. Notify wh…" at bounding box center [699, 331] width 466 height 291
click at [919, 213] on icon at bounding box center [914, 204] width 22 height 21
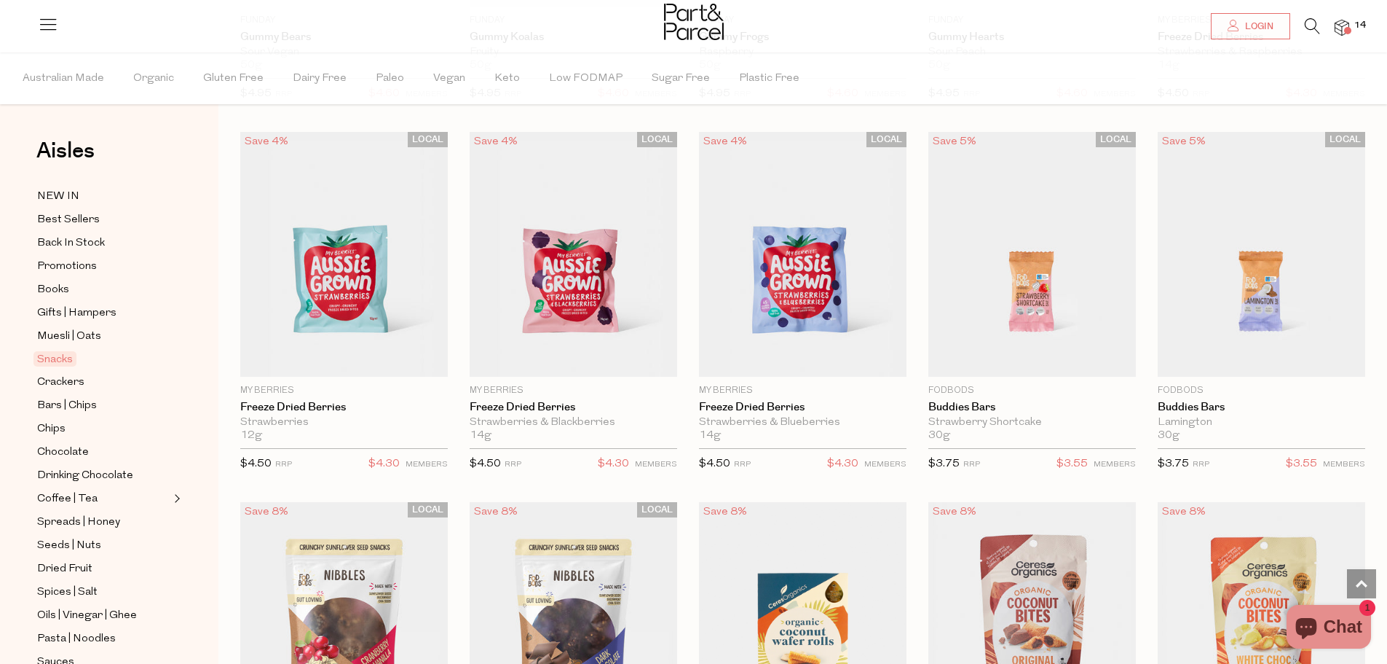
scroll to position [1894, 0]
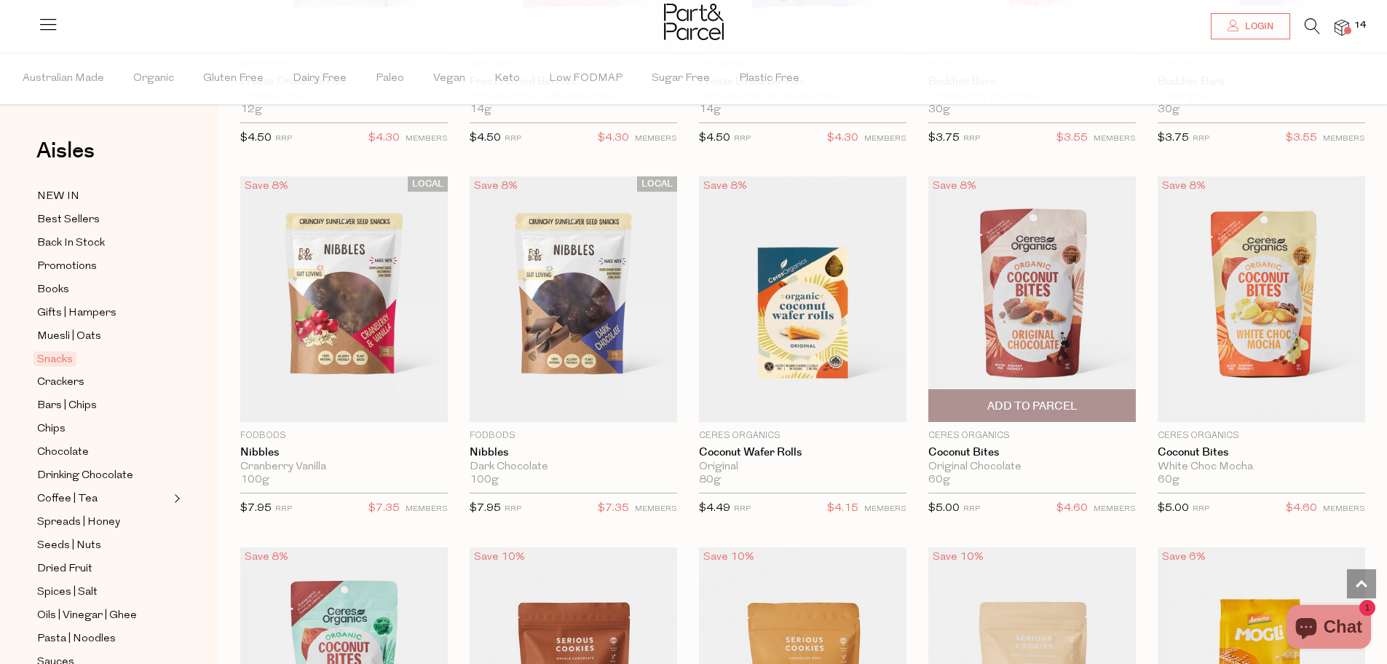
click at [1060, 398] on span "Add To Parcel" at bounding box center [1033, 405] width 90 height 15
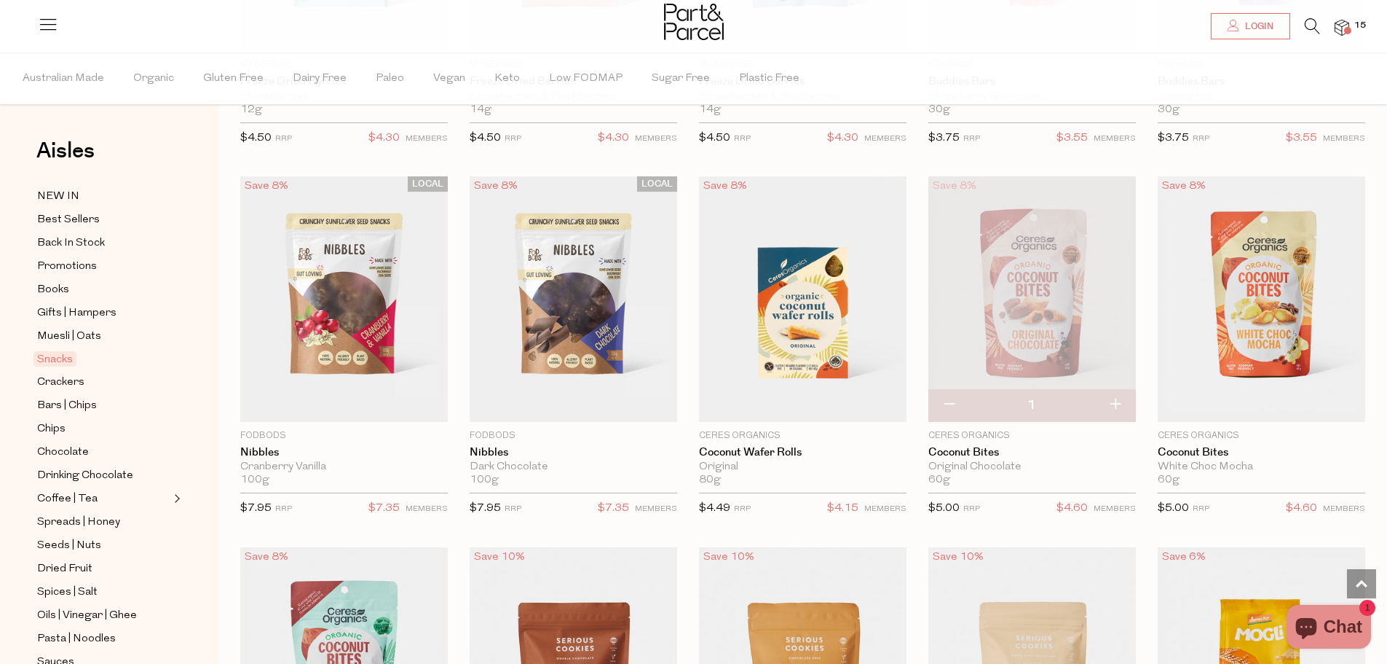
click at [1118, 398] on button "button" at bounding box center [1116, 405] width 42 height 32
type input "2"
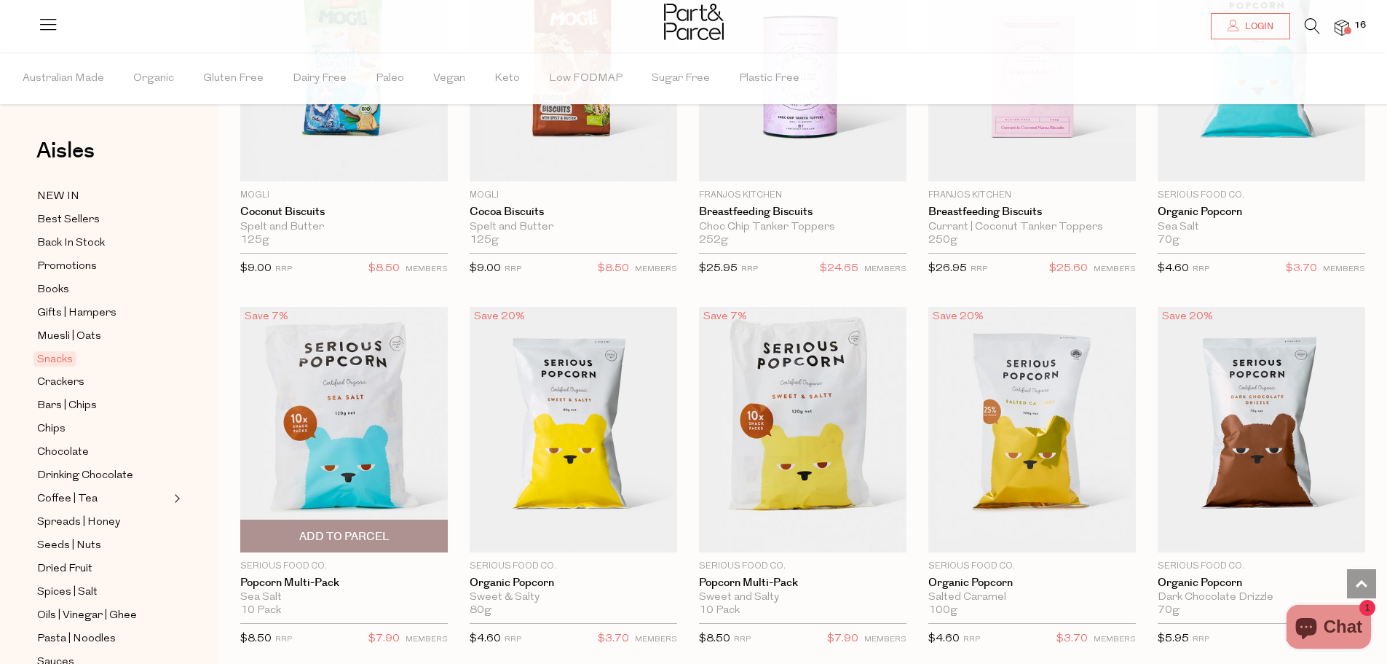
scroll to position [2913, 0]
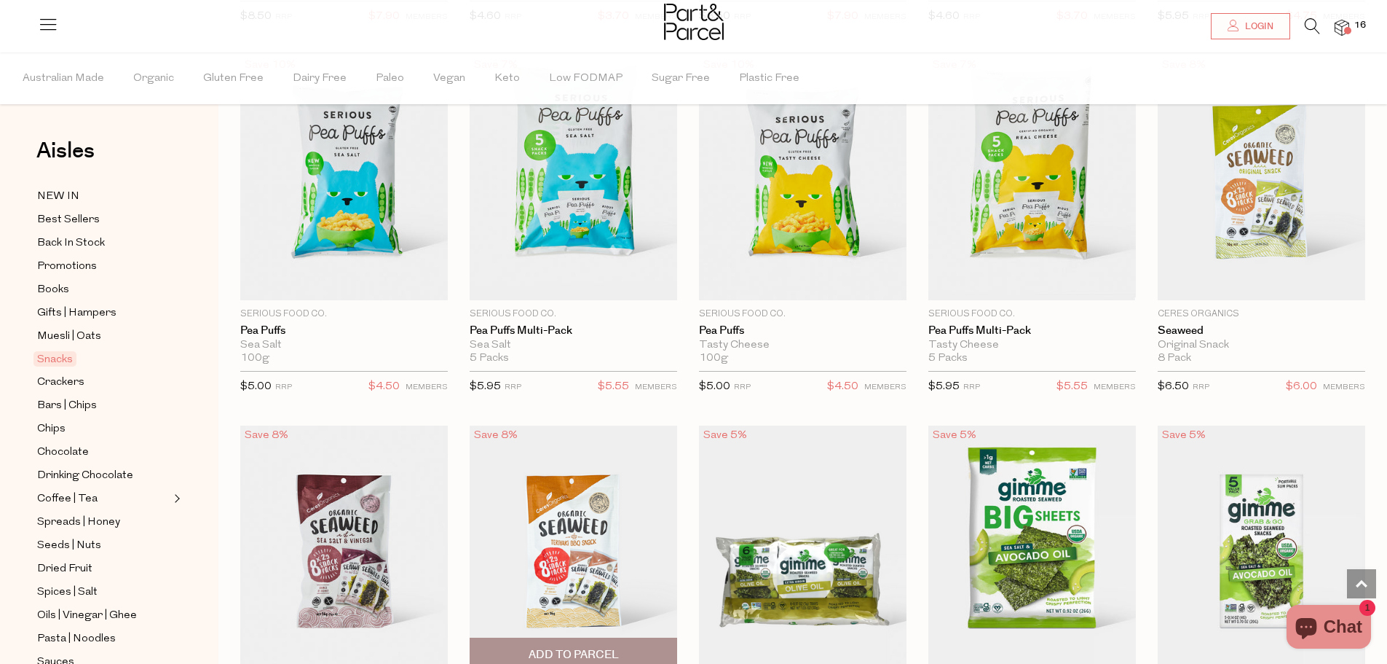
scroll to position [3350, 0]
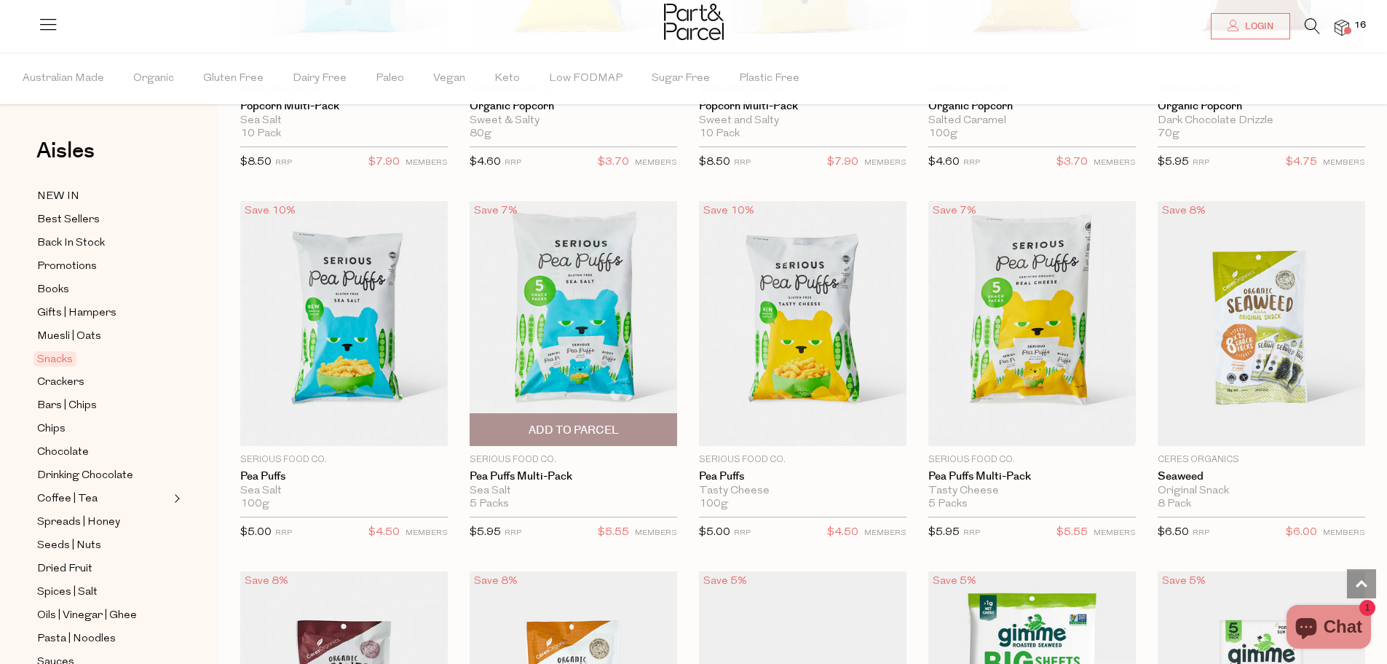
click at [604, 422] on span "Add To Parcel" at bounding box center [574, 429] width 90 height 15
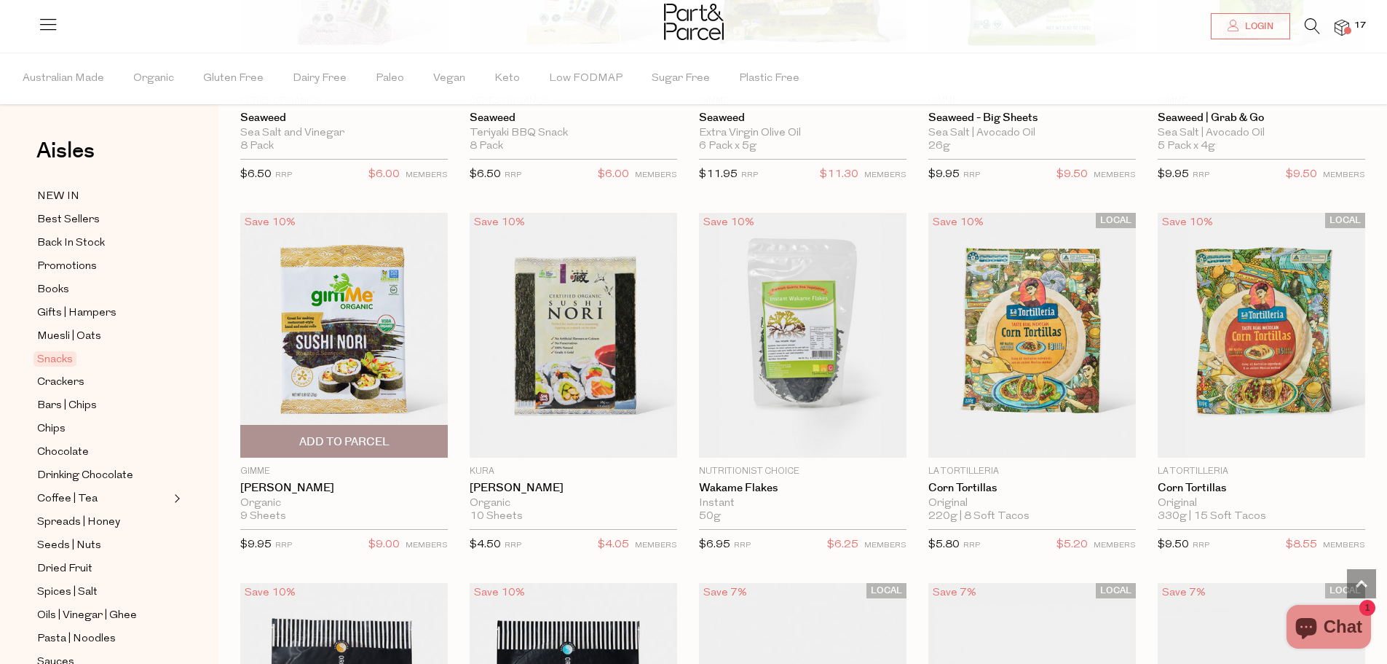
scroll to position [4151, 0]
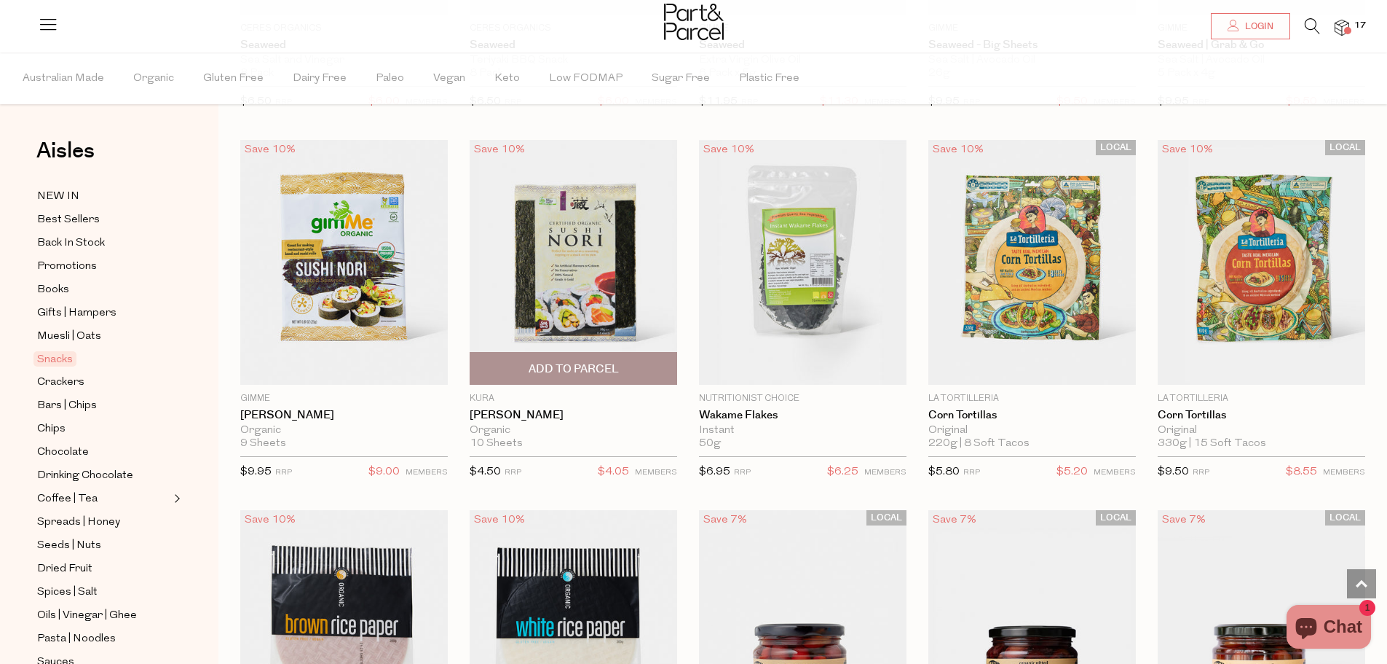
click at [537, 361] on span "Add To Parcel" at bounding box center [574, 368] width 90 height 15
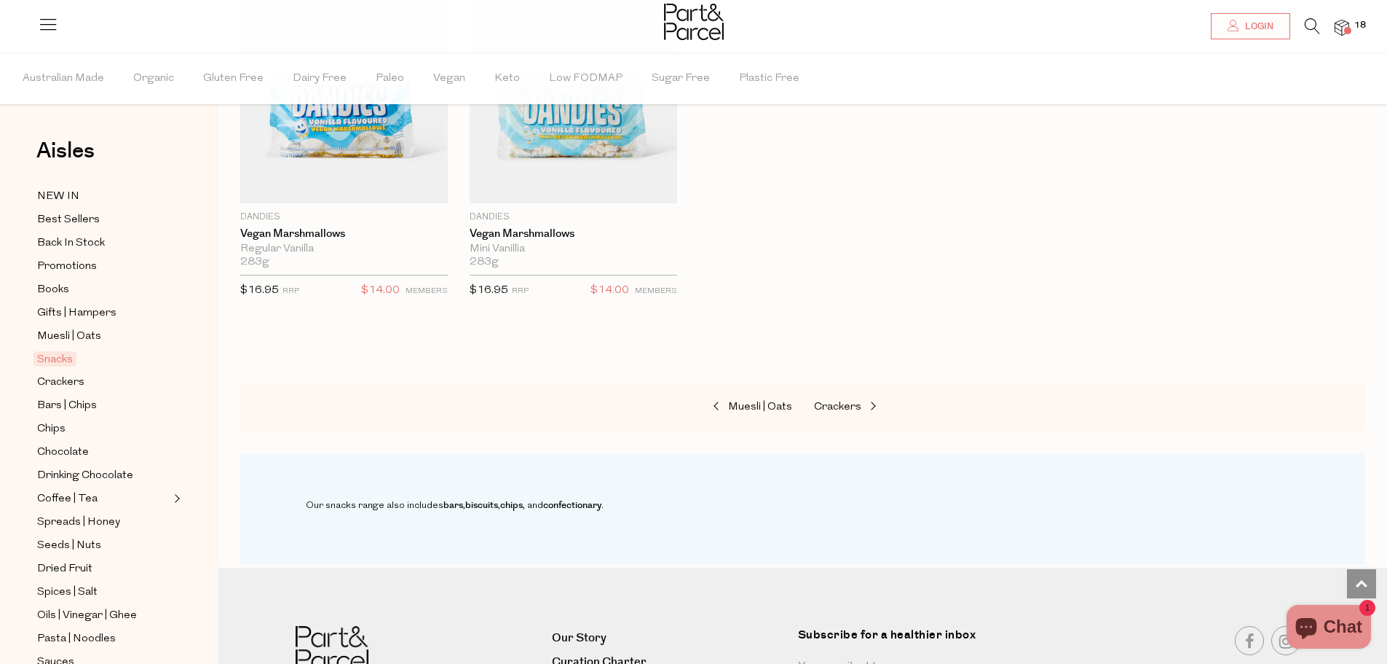
scroll to position [5171, 0]
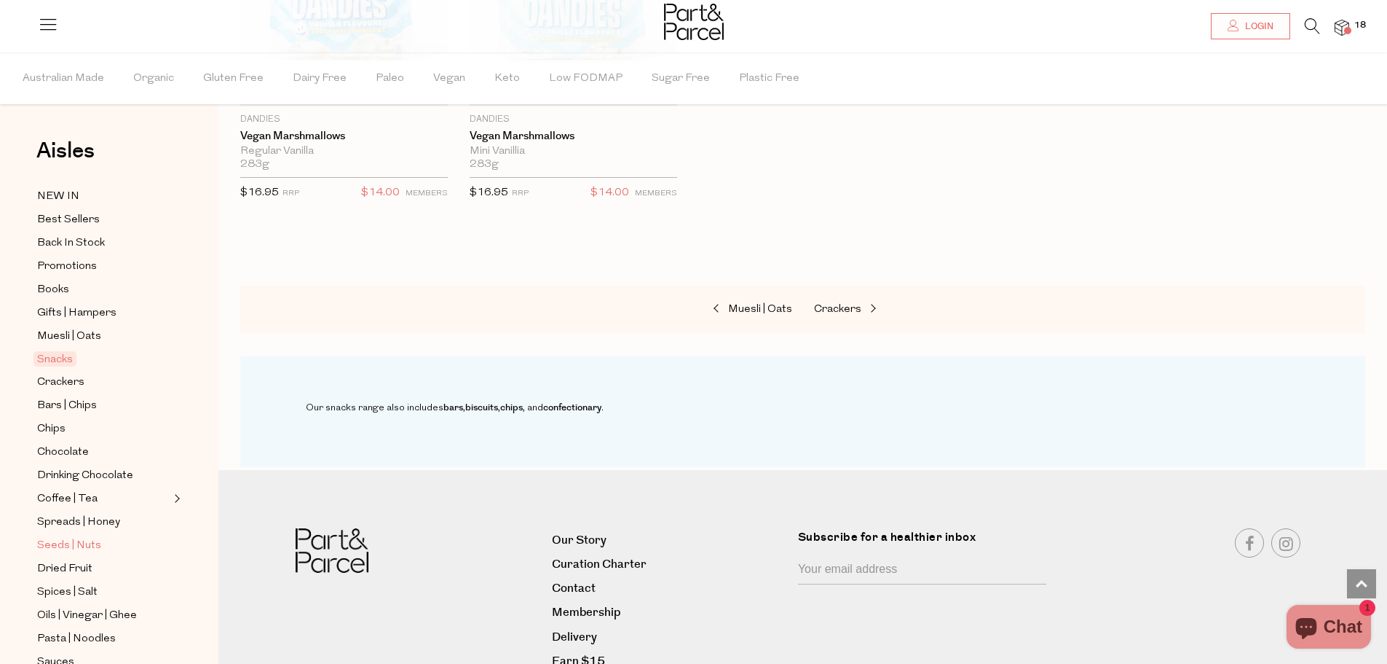
click at [59, 537] on span "Seeds | Nuts" at bounding box center [69, 545] width 64 height 17
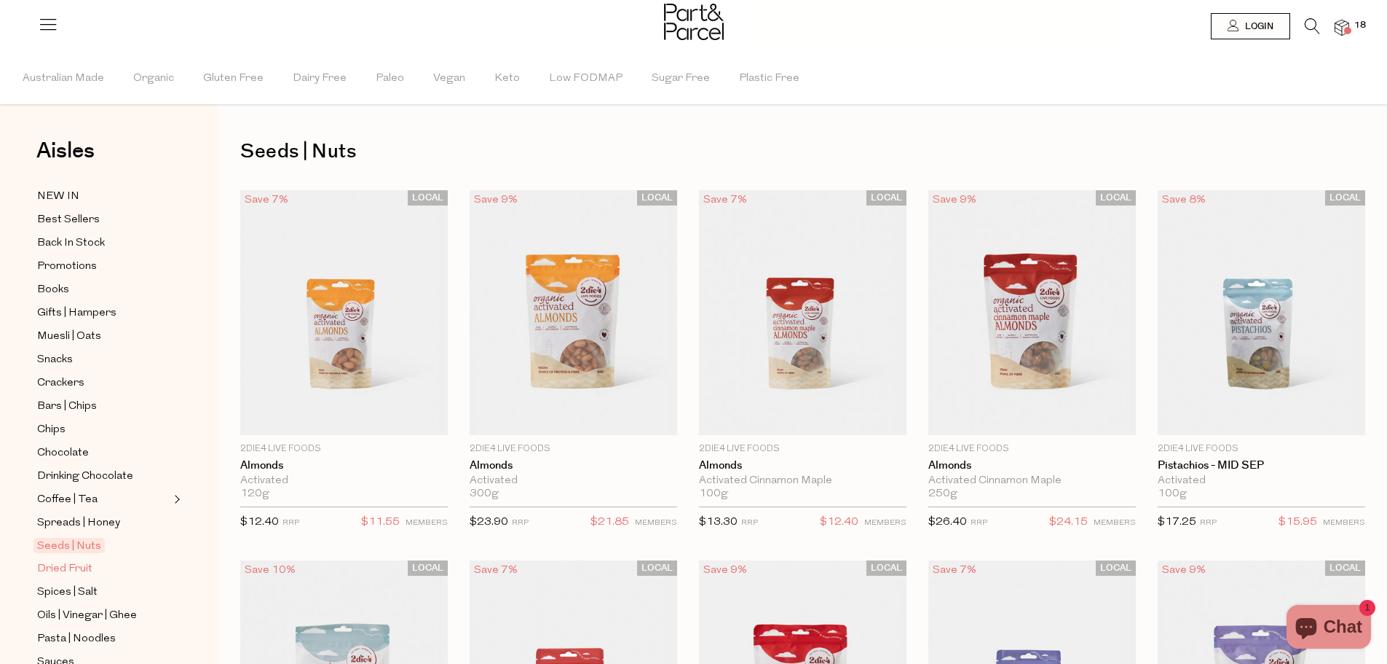
click at [54, 563] on span "Dried Fruit" at bounding box center [64, 568] width 55 height 17
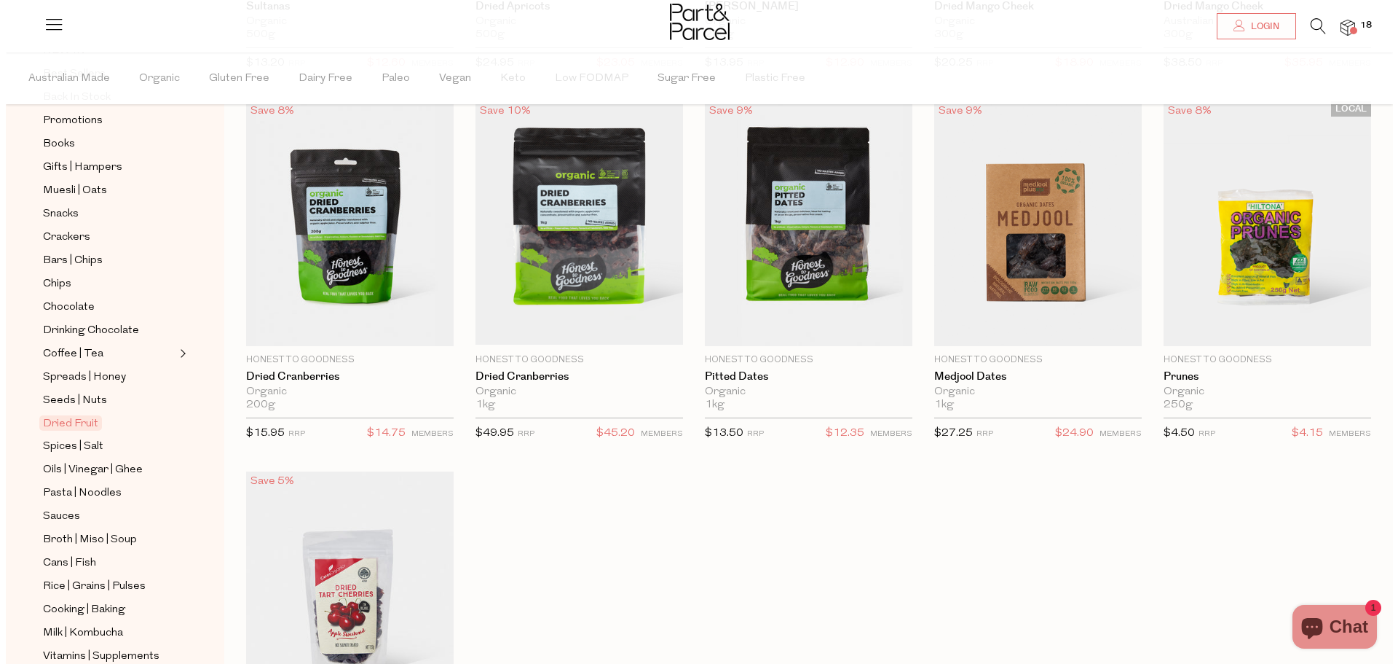
scroll to position [146, 0]
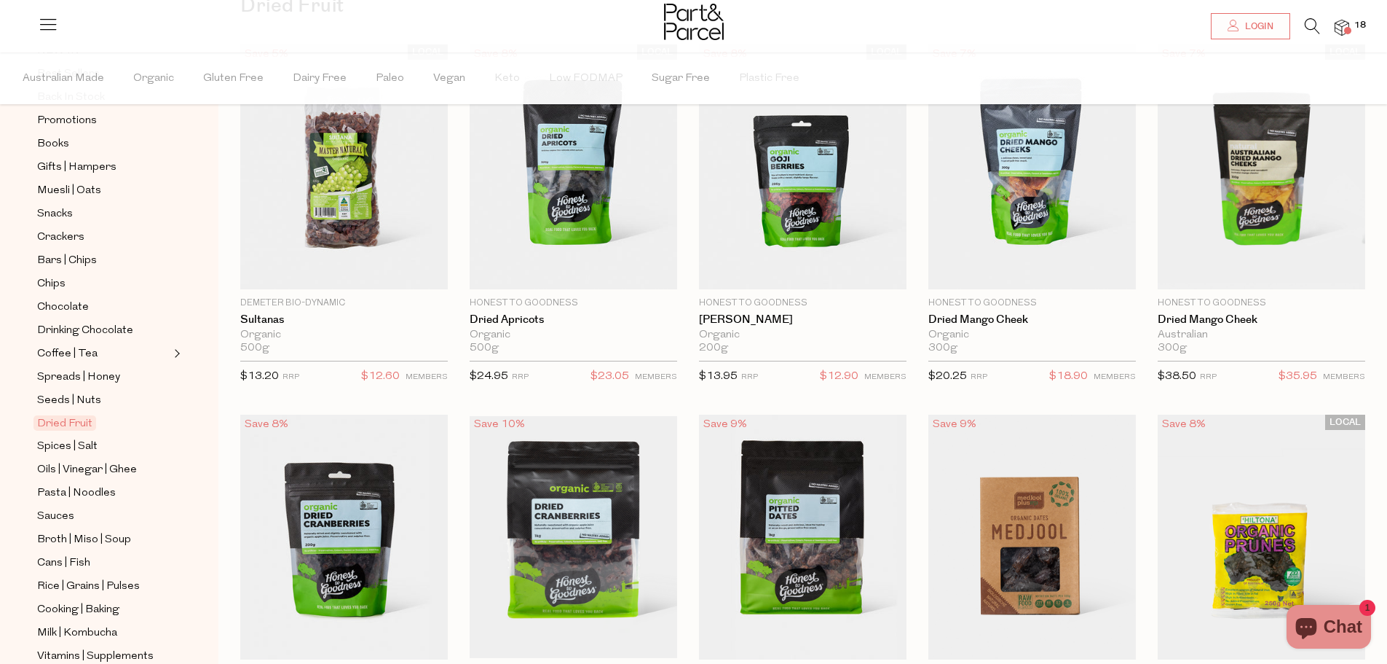
click at [1345, 25] on img at bounding box center [1342, 28] width 15 height 17
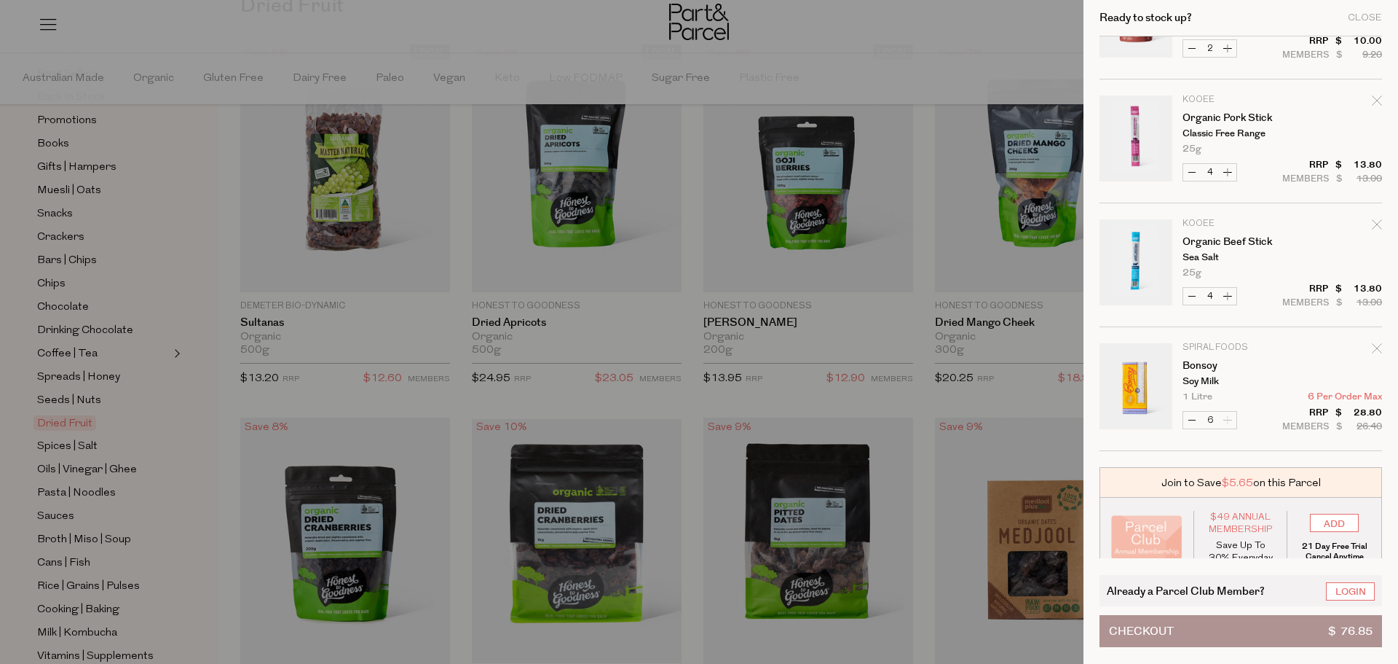
scroll to position [348, 0]
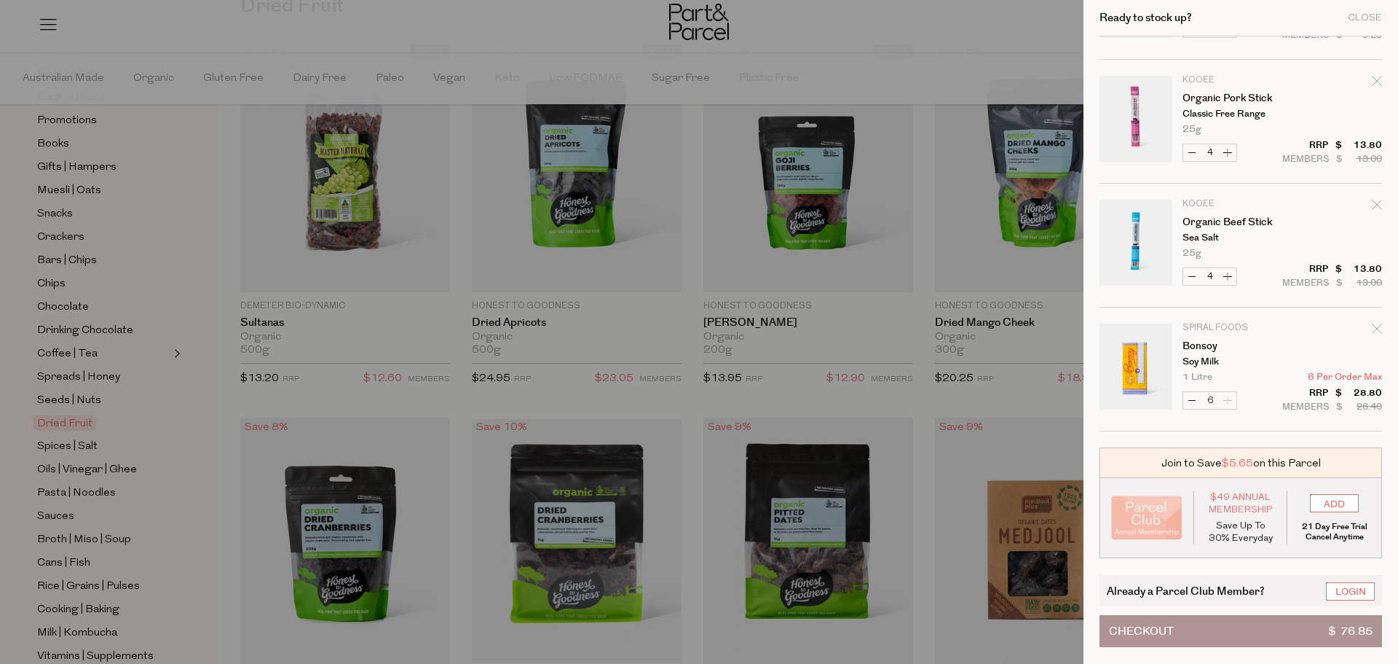
click at [374, 27] on div at bounding box center [699, 332] width 1398 height 664
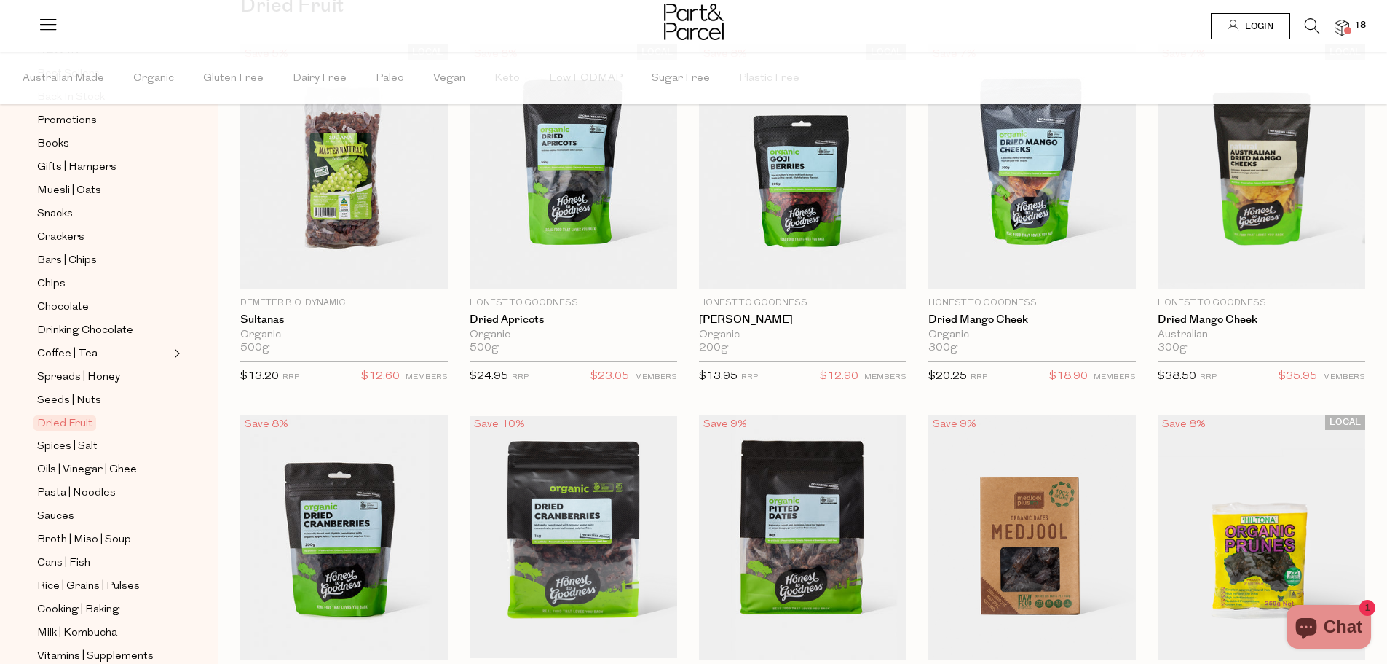
click at [1252, 29] on span "Login" at bounding box center [1258, 26] width 32 height 12
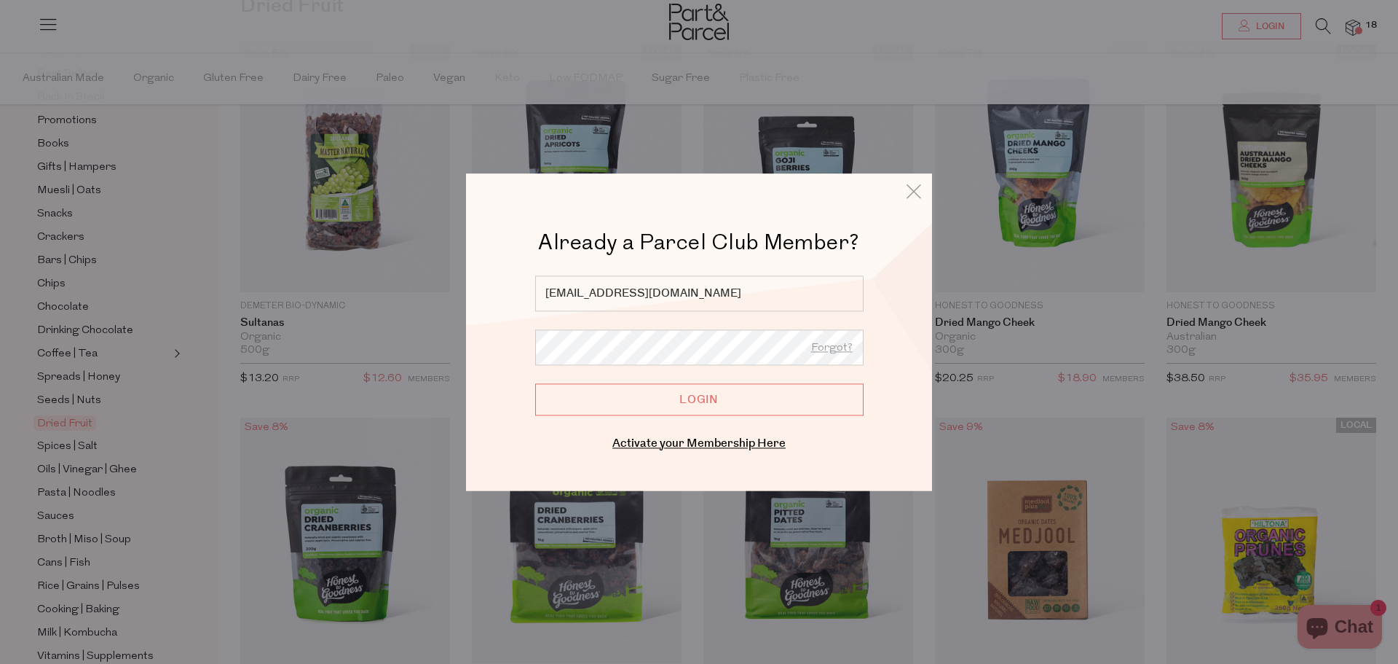
click at [639, 396] on input "Login" at bounding box center [699, 399] width 328 height 32
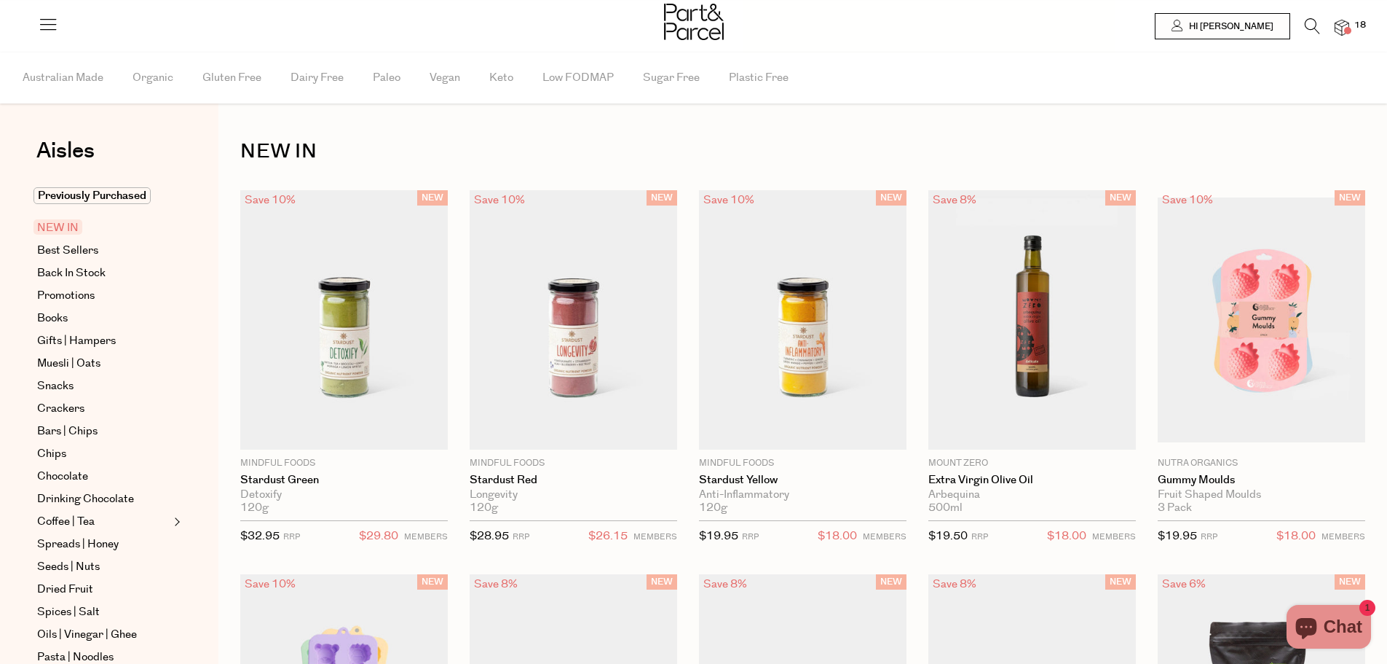
click at [1347, 18] on li "18" at bounding box center [1334, 27] width 29 height 19
click at [1342, 24] on img at bounding box center [1342, 28] width 15 height 17
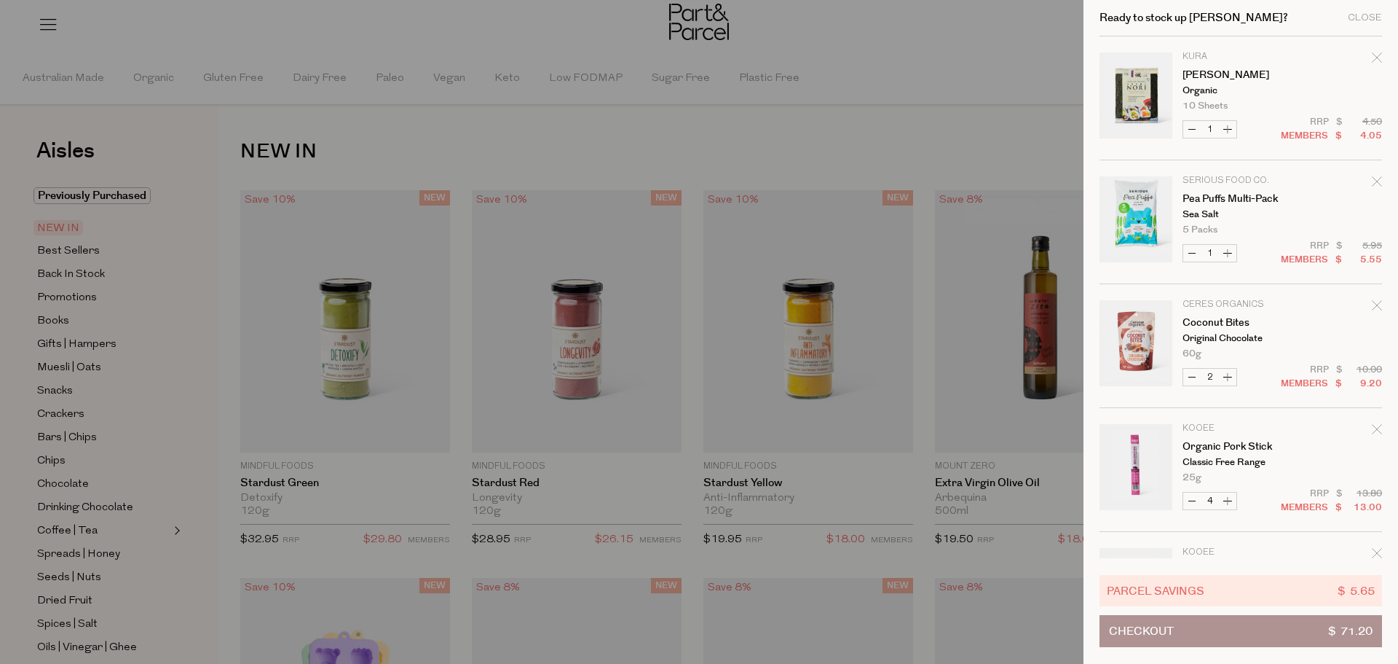
click at [568, 133] on div at bounding box center [699, 332] width 1398 height 664
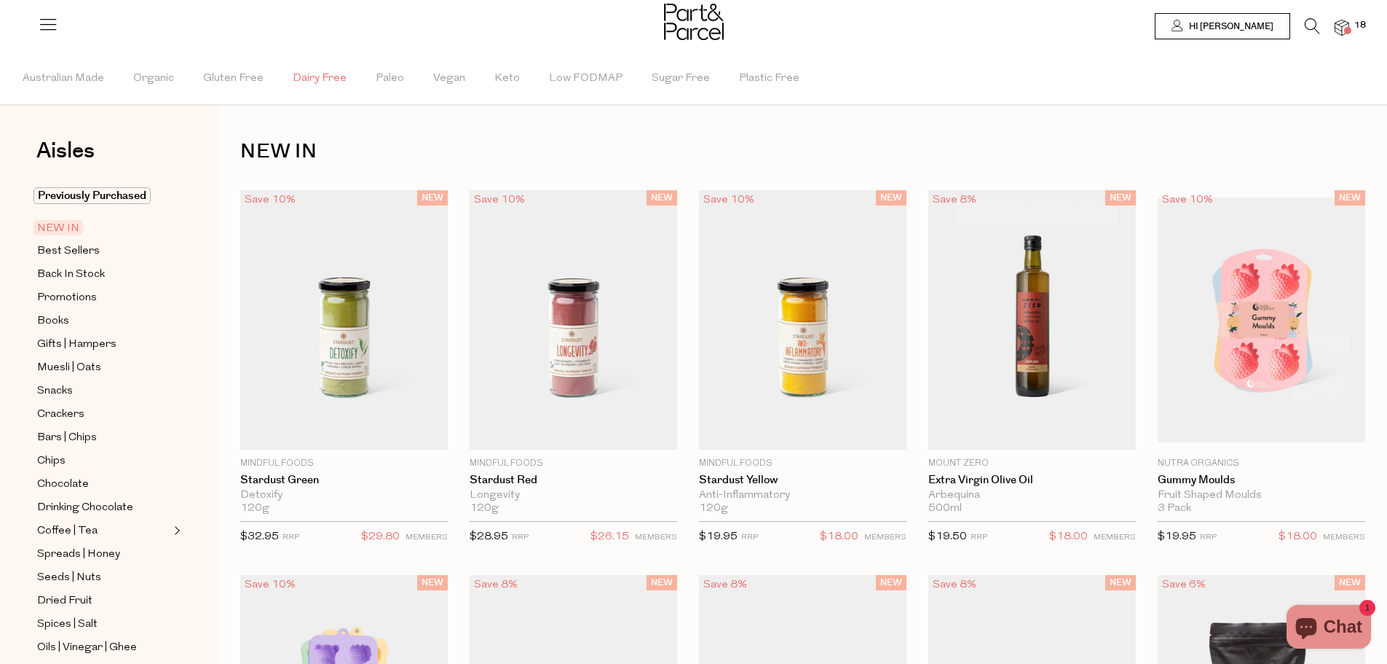
click at [328, 75] on span "Dairy Free" at bounding box center [320, 78] width 54 height 51
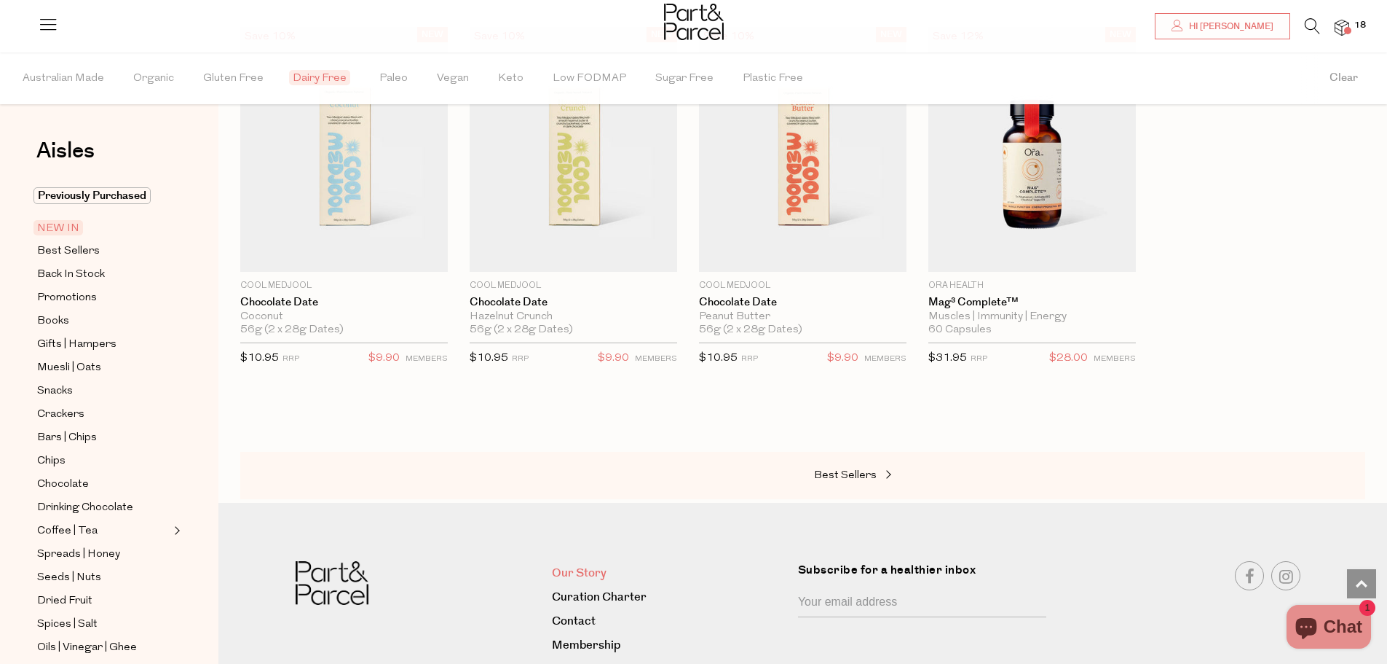
scroll to position [1021, 0]
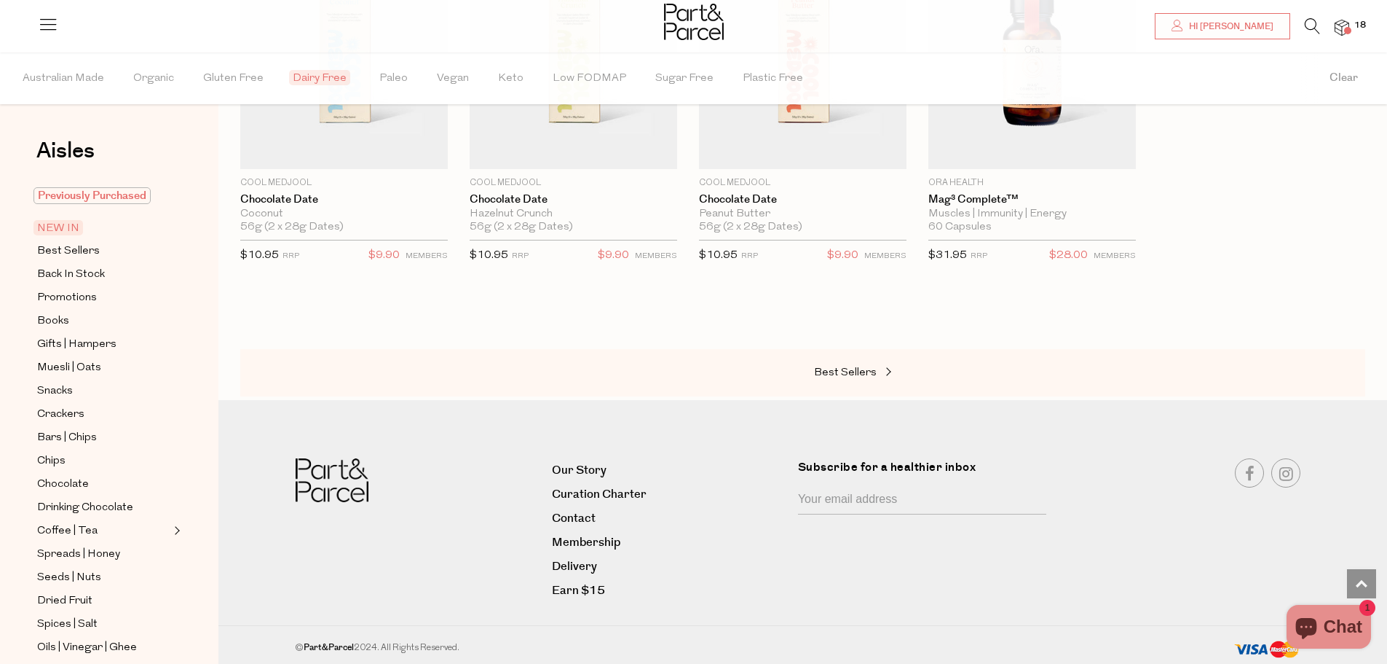
click at [92, 196] on span "Previously Purchased" at bounding box center [92, 195] width 117 height 17
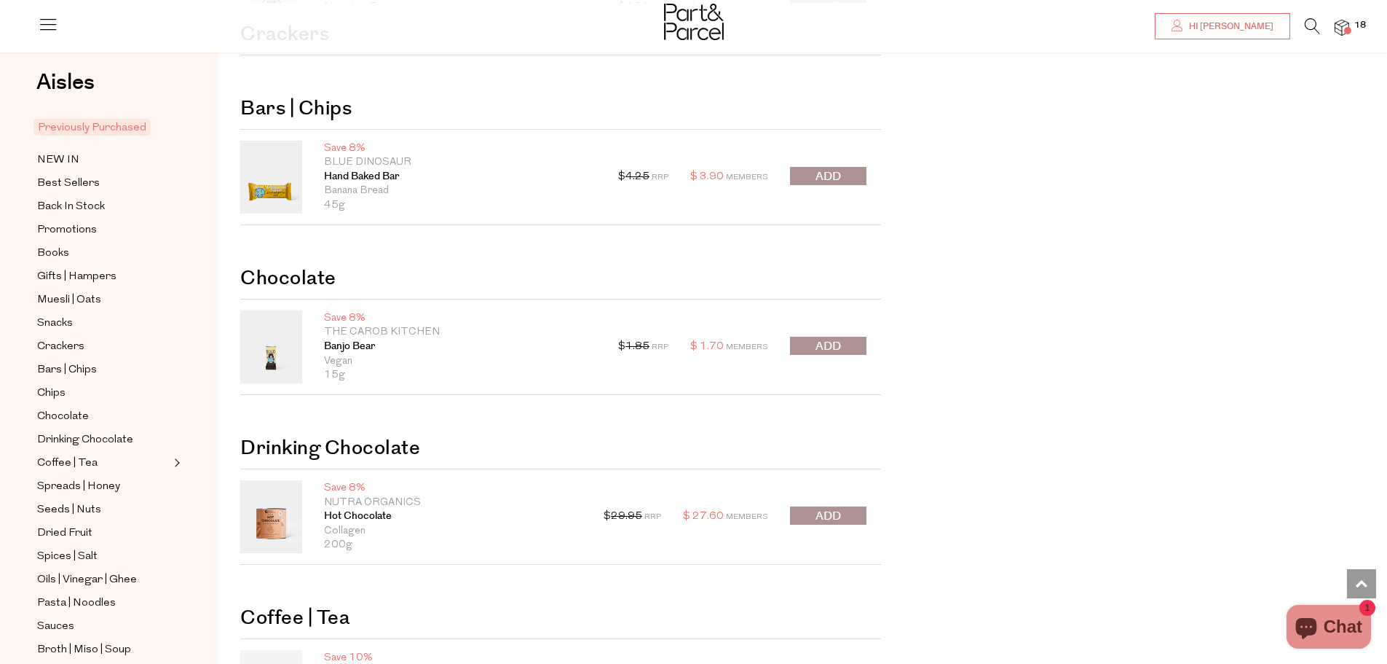
scroll to position [1966, 0]
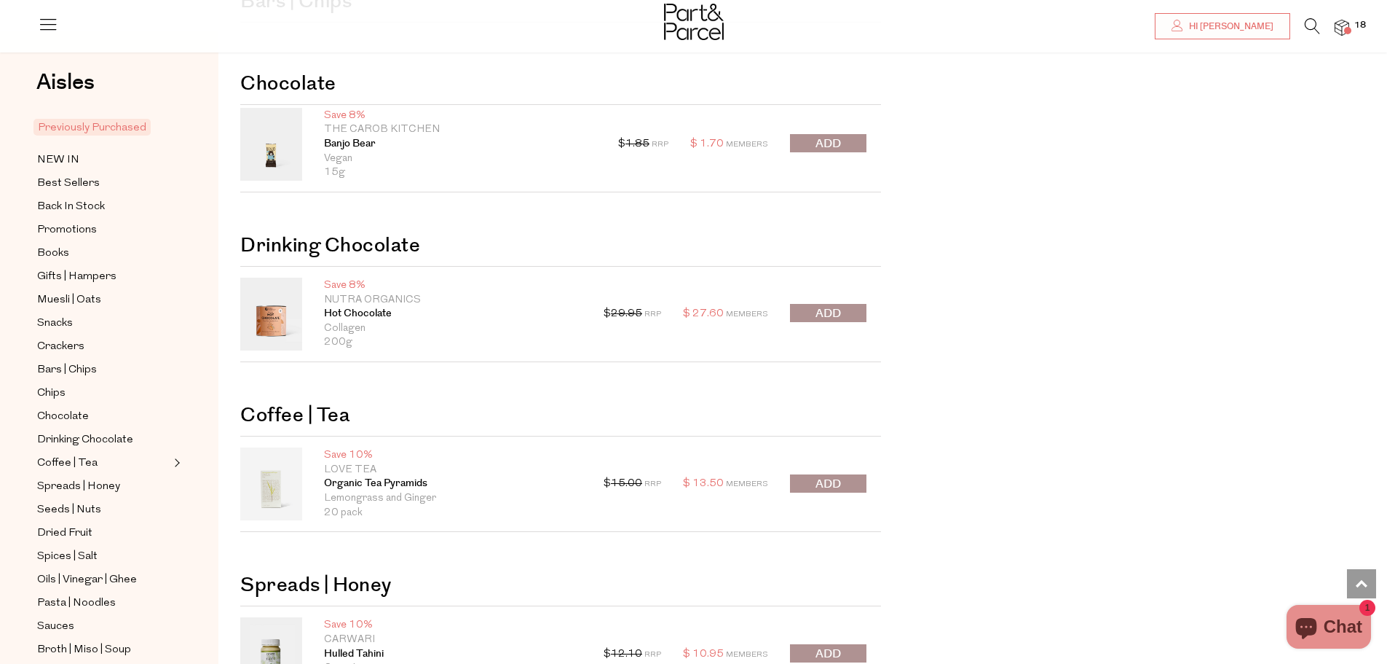
click at [842, 143] on button "submit" at bounding box center [828, 143] width 76 height 18
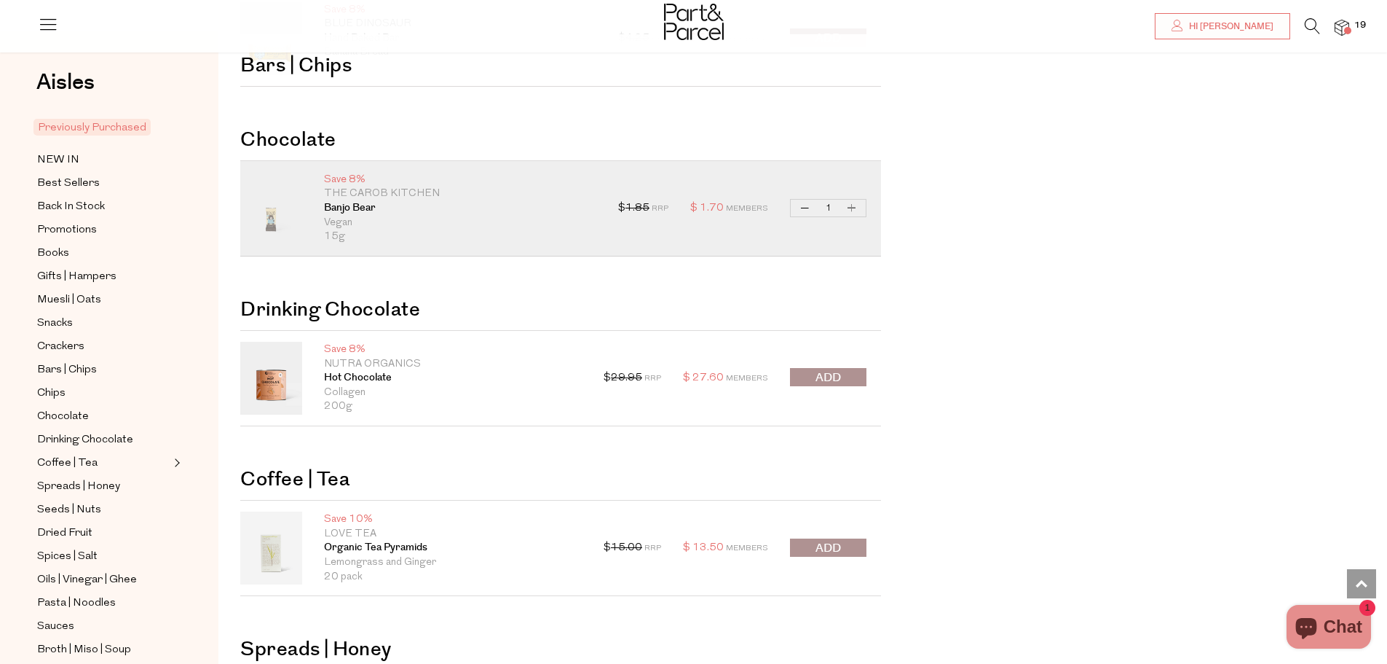
scroll to position [1894, 0]
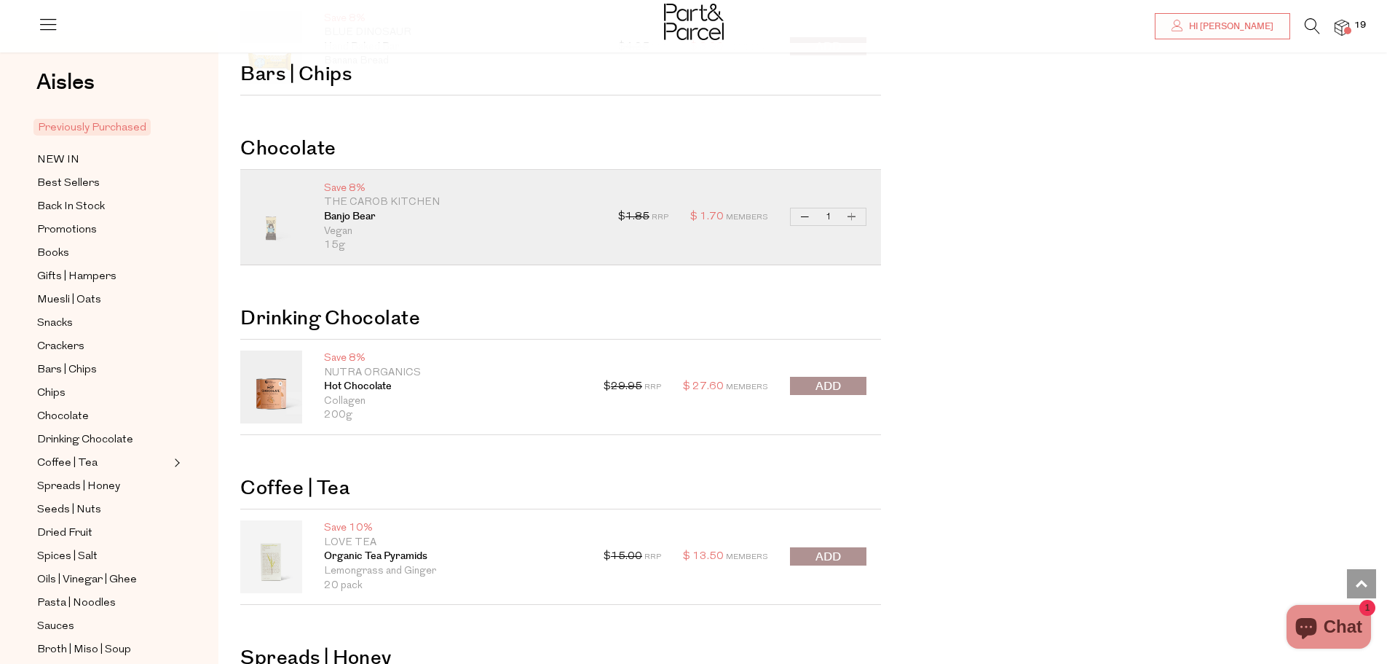
click at [851, 217] on button "Increase Banjo Bear" at bounding box center [851, 216] width 17 height 17
type input "2"
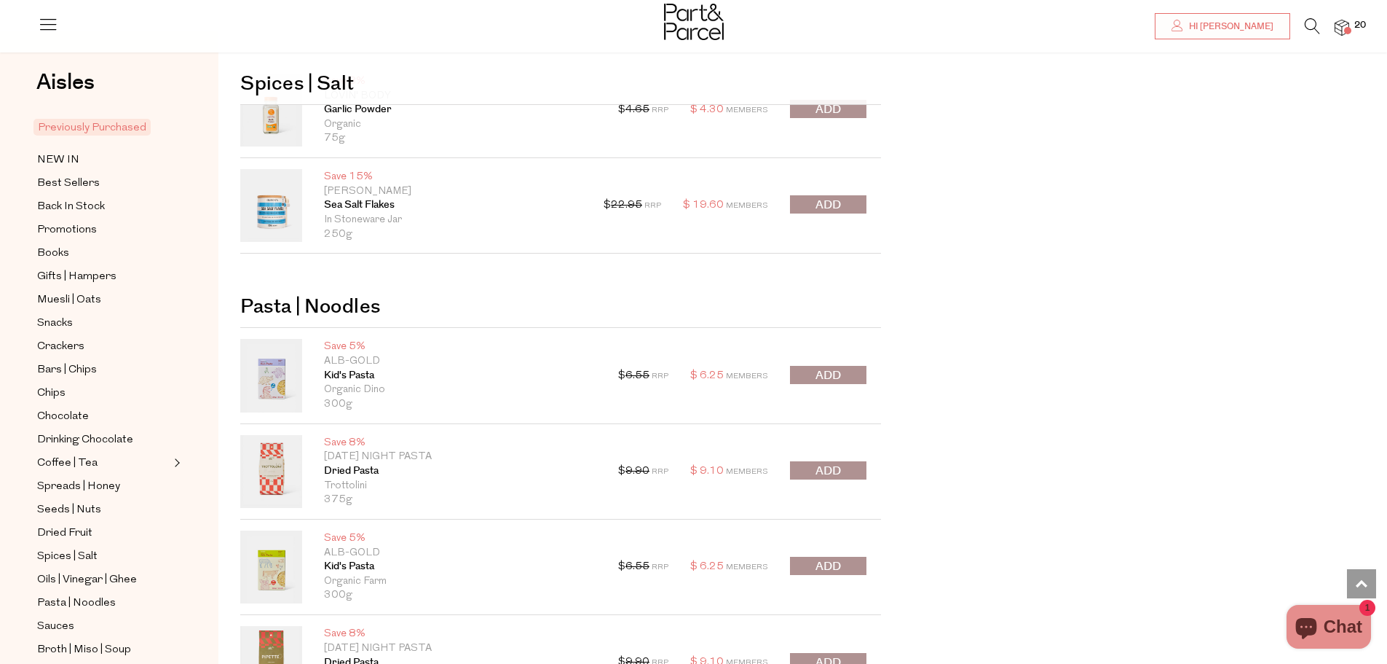
scroll to position [2840, 0]
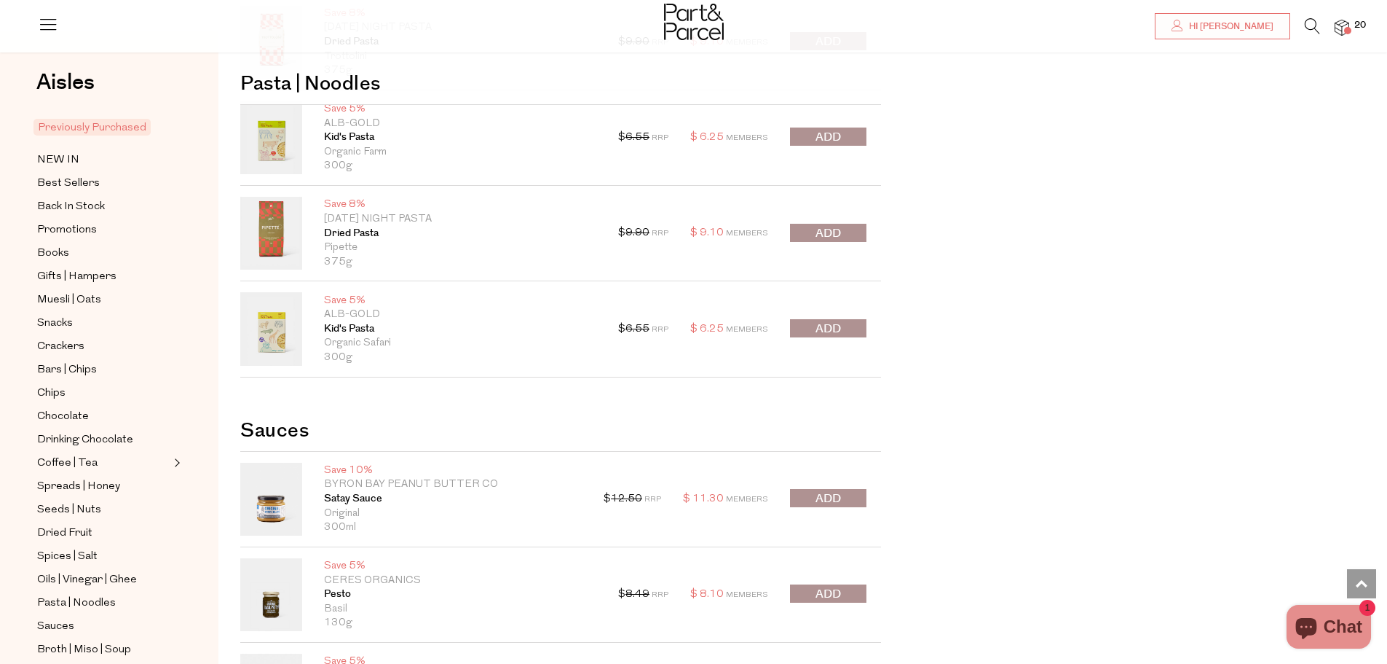
click at [994, 249] on div "Previously Purchased Oops! Promotions Muesli | Oats" at bounding box center [802, 436] width 1169 height 7151
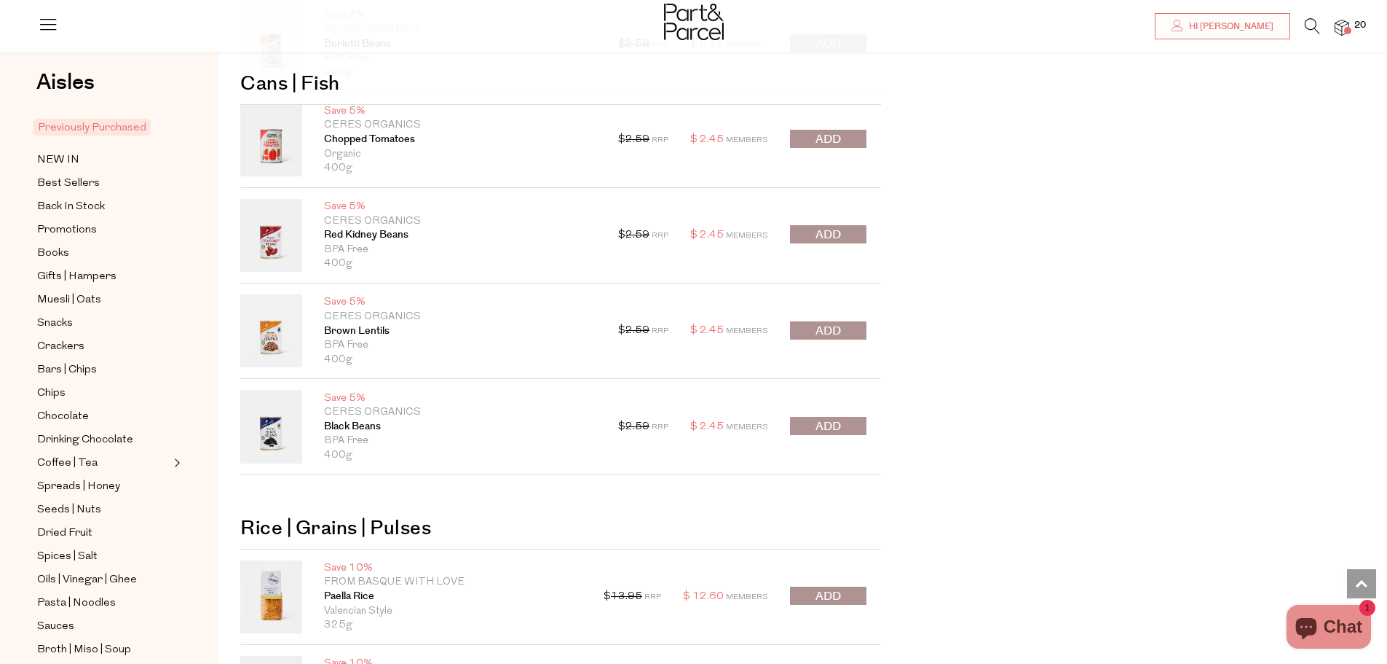
scroll to position [5608, 0]
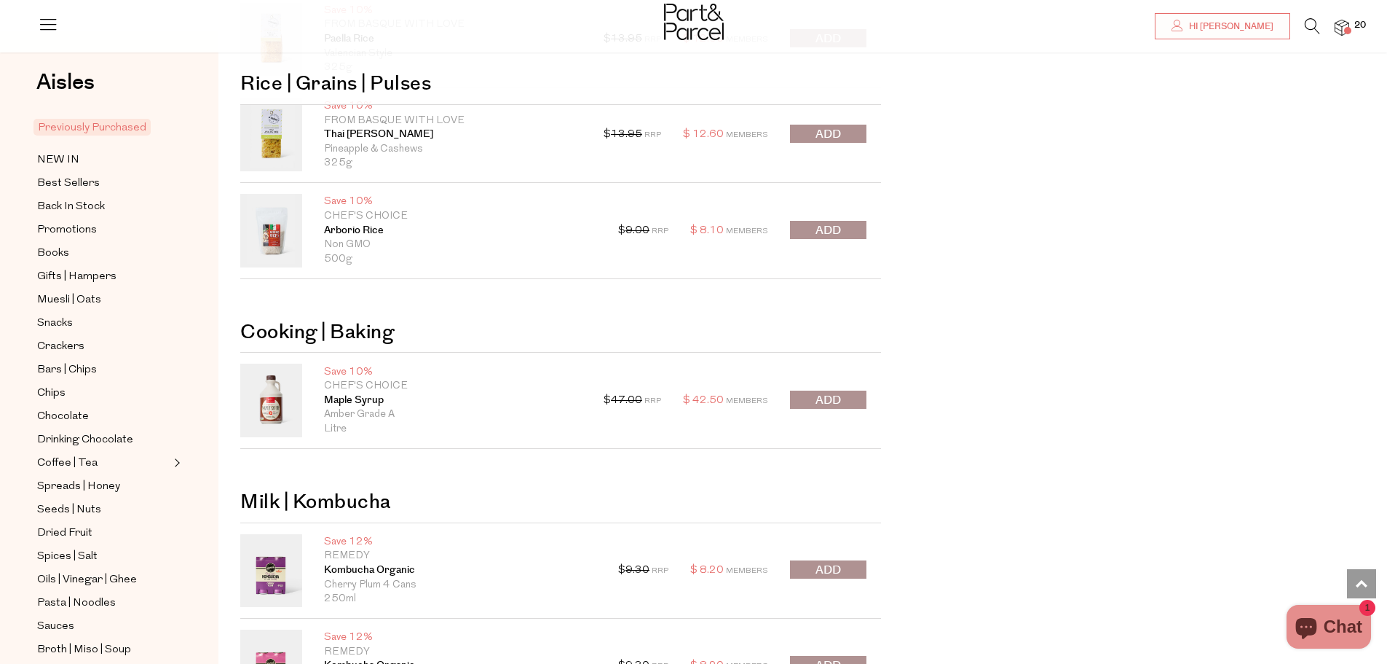
click at [851, 393] on button "submit" at bounding box center [828, 399] width 76 height 18
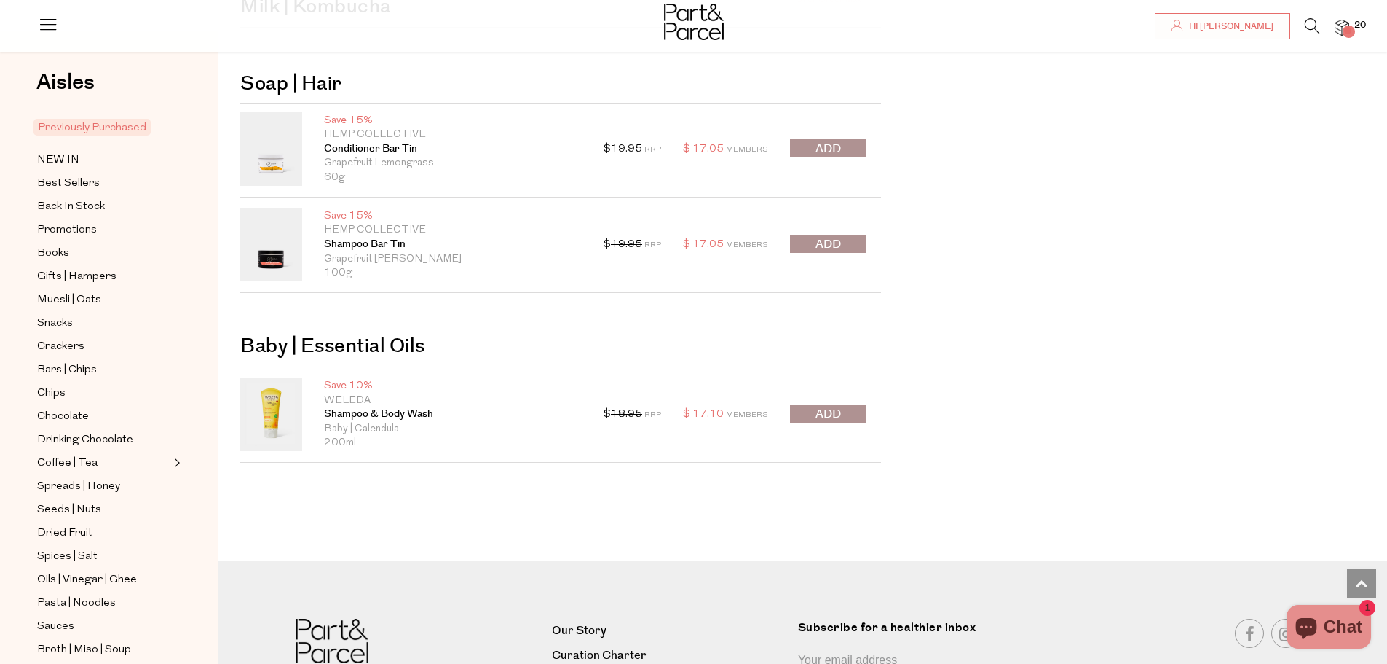
scroll to position [6409, 0]
